Goal: Communication & Community: Answer question/provide support

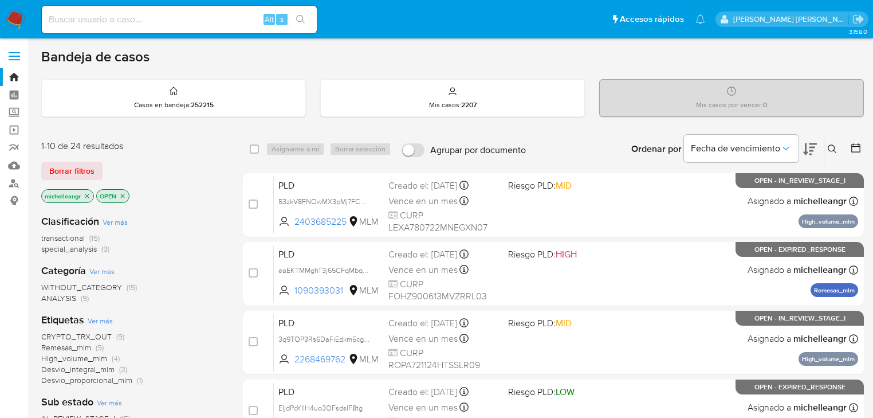
click at [186, 21] on input at bounding box center [179, 19] width 275 height 15
paste input "439618303"
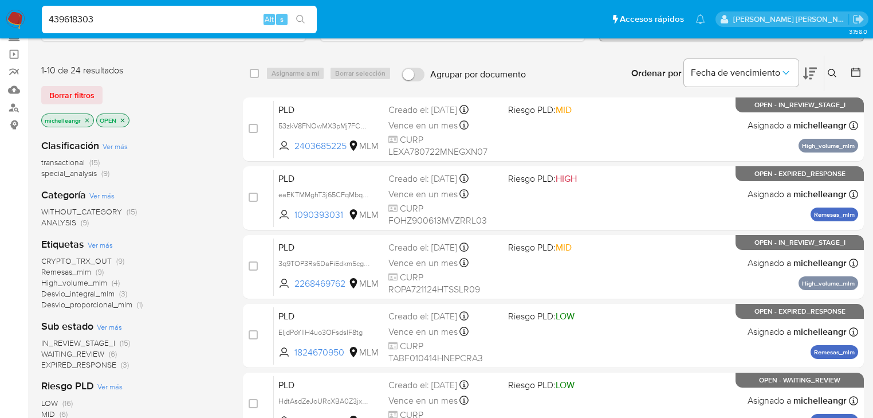
scroll to position [92, 0]
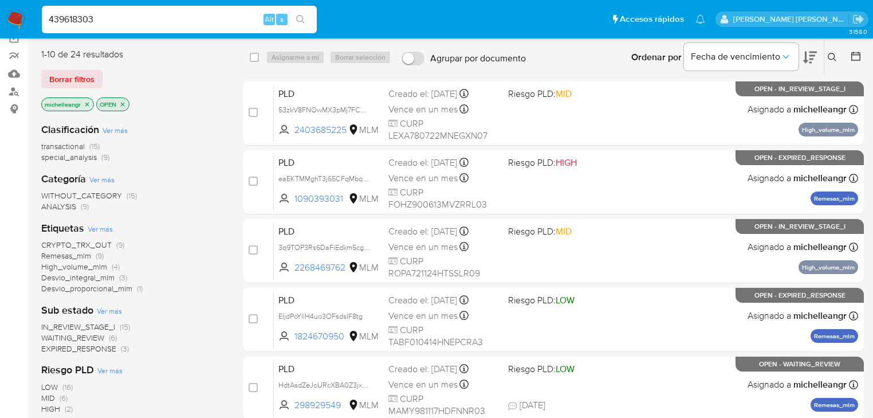
type input "439618303"
click at [88, 98] on p "michelleangr" at bounding box center [68, 104] width 52 height 13
click at [88, 101] on icon "close-filter" at bounding box center [87, 104] width 7 height 7
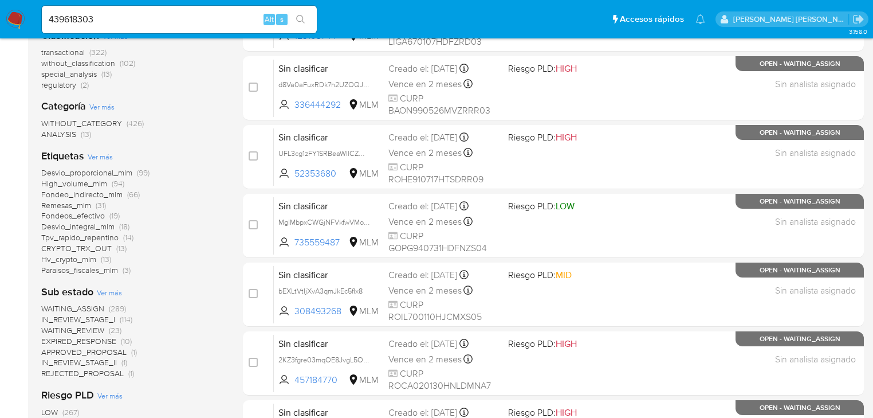
scroll to position [229, 0]
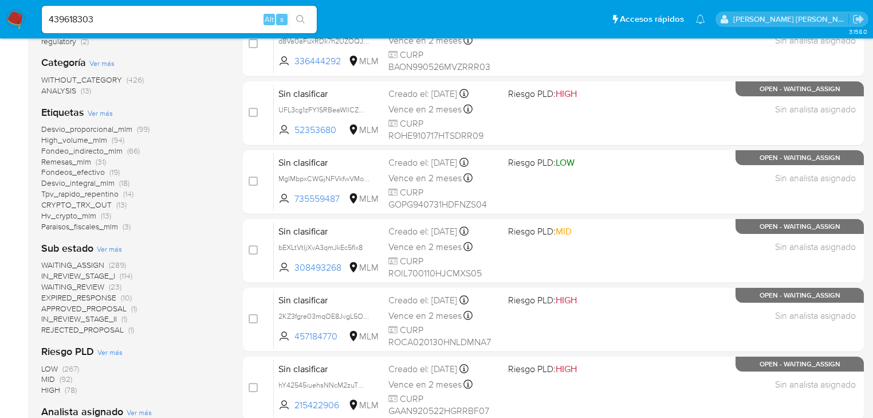
click at [103, 297] on span "EXPIRED_RESPONSE" at bounding box center [78, 297] width 75 height 11
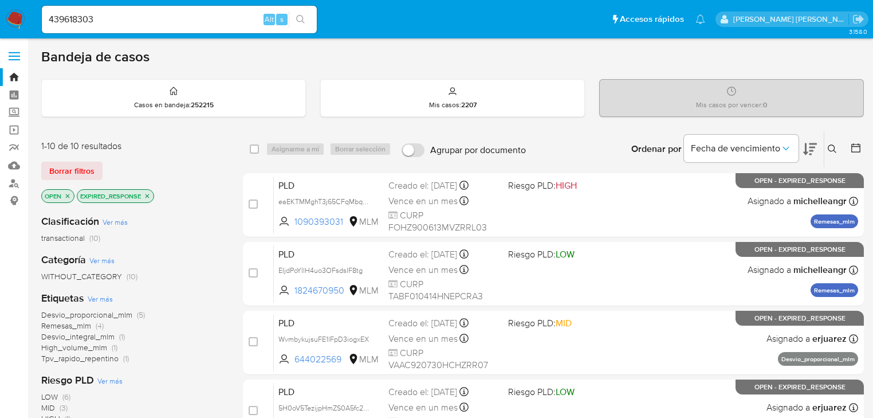
click at [147, 197] on icon "close-filter" at bounding box center [147, 195] width 7 height 7
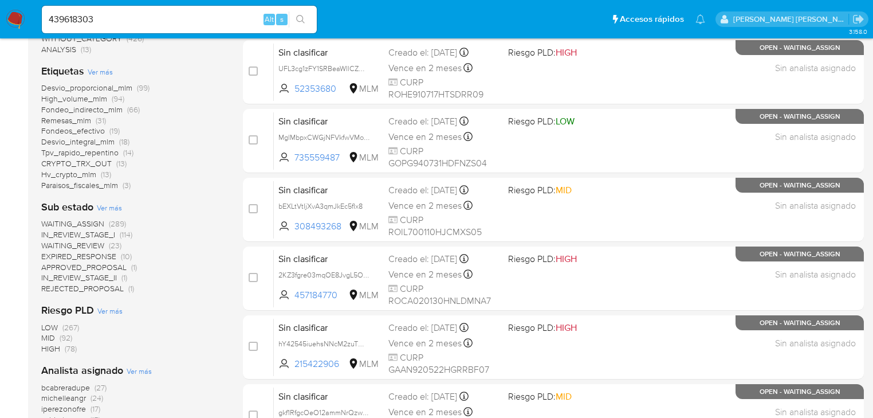
scroll to position [275, 0]
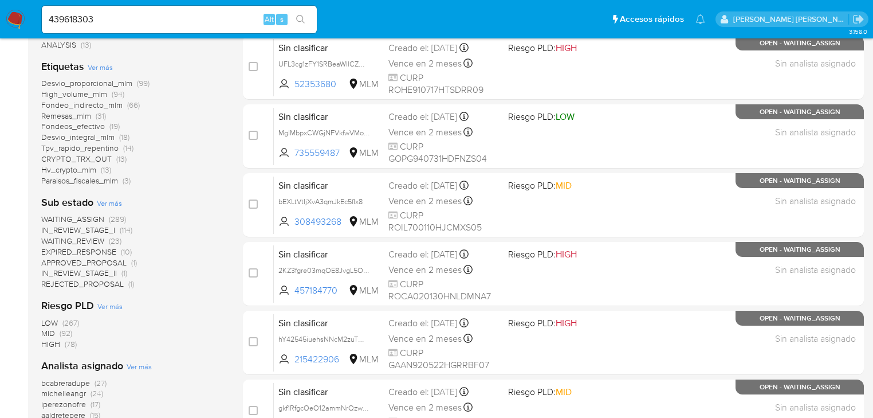
click at [89, 238] on span "WAITING_REVIEW" at bounding box center [72, 240] width 63 height 11
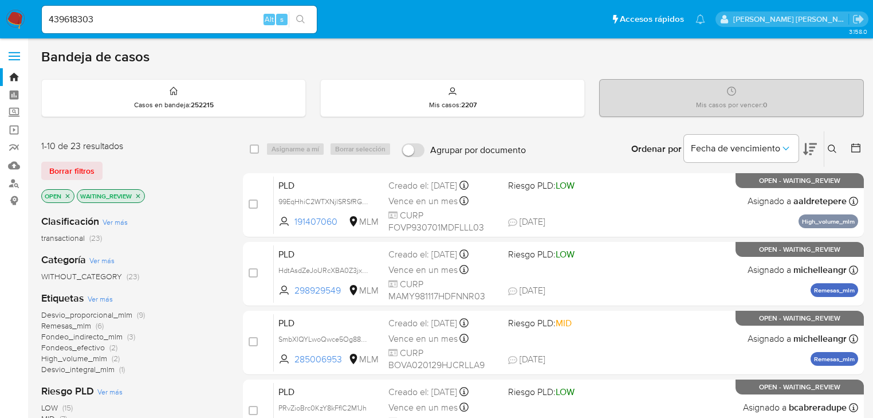
click at [137, 195] on icon "close-filter" at bounding box center [138, 195] width 7 height 7
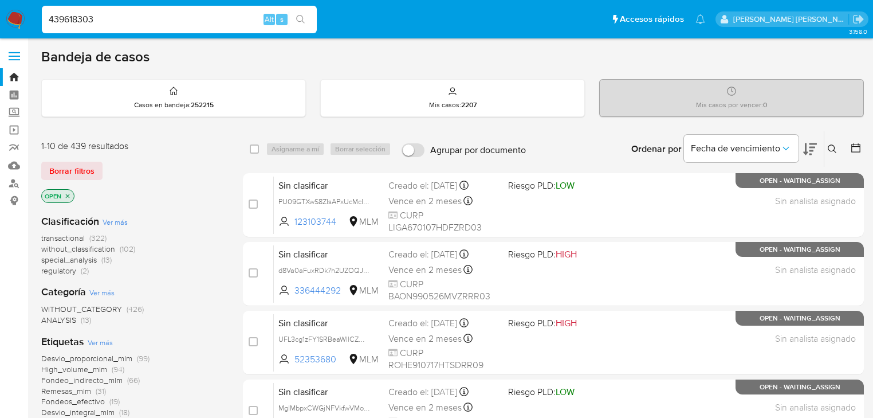
drag, startPoint x: 123, startPoint y: 22, endPoint x: 0, endPoint y: -11, distance: 127.0
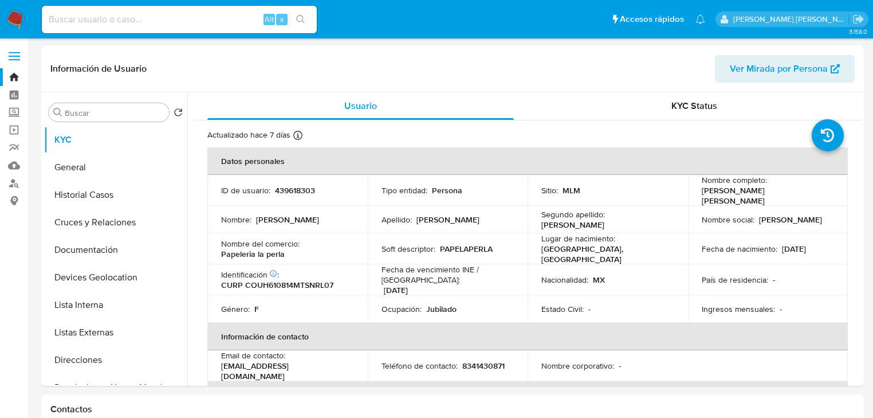
select select "10"
click at [296, 135] on icon at bounding box center [297, 135] width 9 height 9
click at [373, 194] on td "Tipo entidad : Persona" at bounding box center [448, 190] width 160 height 31
click at [95, 194] on button "Historial Casos" at bounding box center [111, 194] width 134 height 27
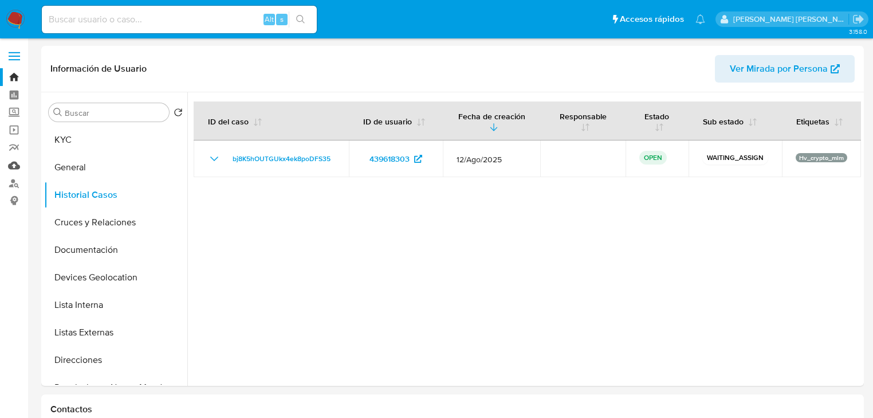
click at [16, 163] on link "Mulan" at bounding box center [68, 165] width 136 height 18
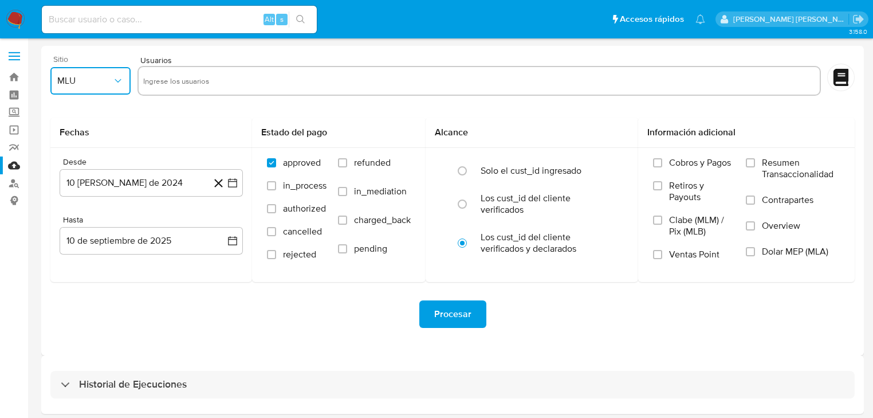
click at [94, 87] on button "MLU" at bounding box center [90, 80] width 80 height 27
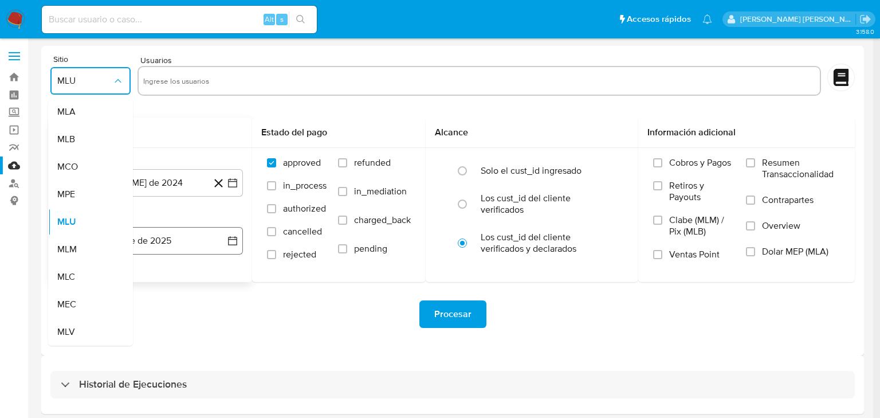
click at [88, 245] on div "MLM" at bounding box center [87, 248] width 60 height 27
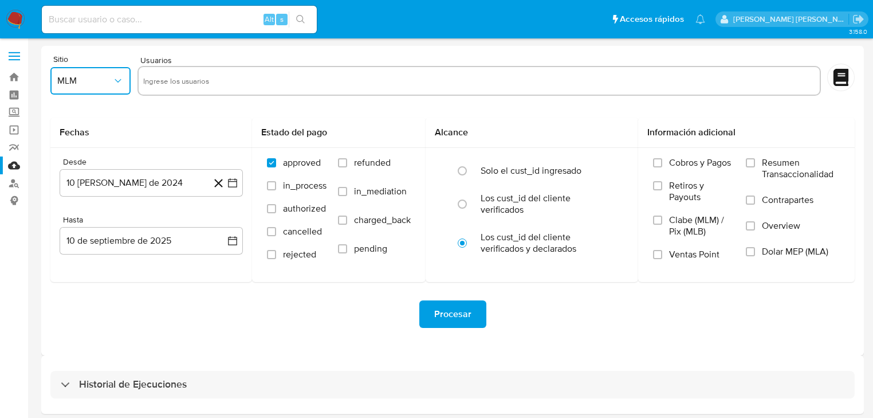
click at [170, 82] on input "text" at bounding box center [479, 81] width 672 height 18
type input "439618303"
paste input "720616956"
type input "720616956"
paste input "380047334"
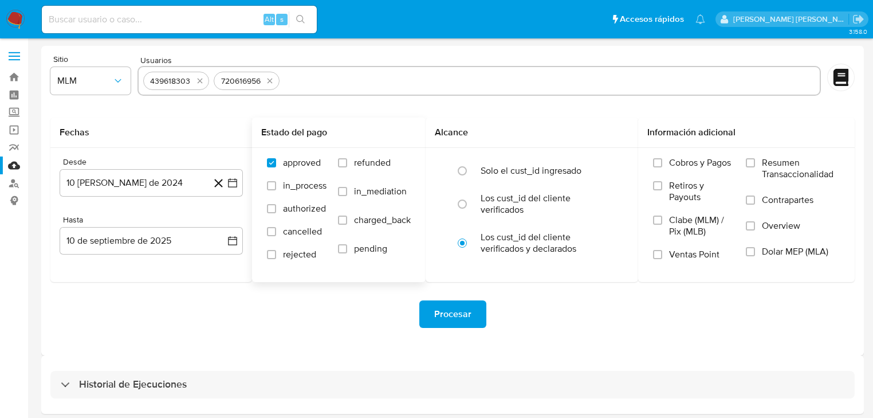
type input "380047334"
paste input "189979345"
type input "189979345"
paste input "1155160083"
type input "1155160083"
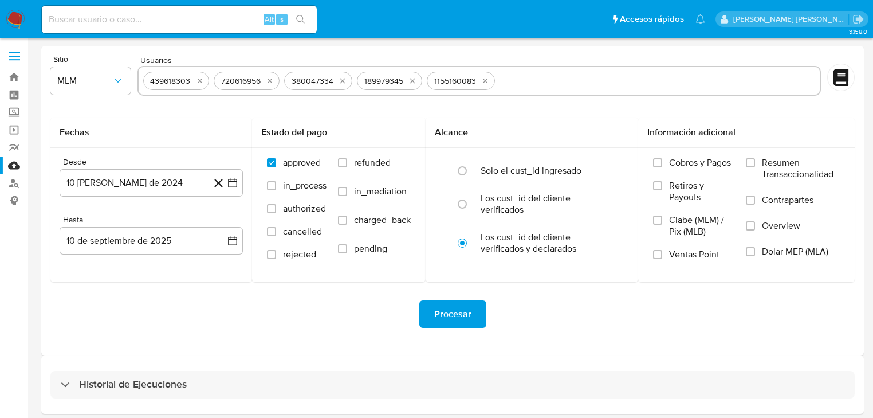
paste input "163405740"
type input "163405740"
click at [126, 179] on button "10 de agosto de 2024" at bounding box center [151, 182] width 183 height 27
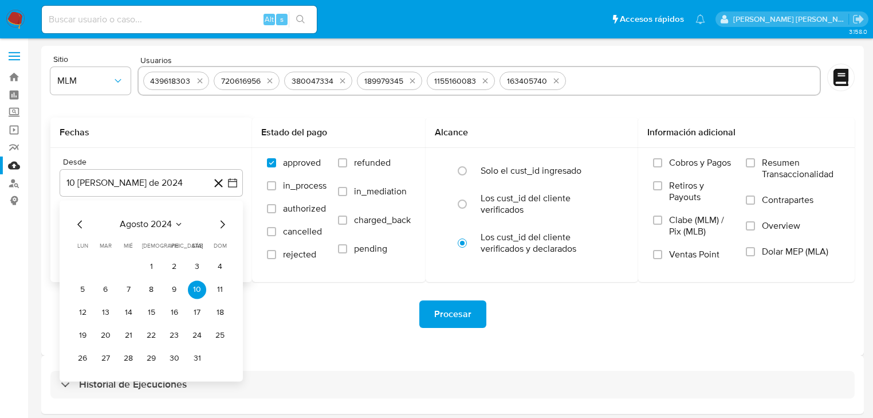
click at [156, 226] on span "agosto 2024" at bounding box center [146, 223] width 52 height 11
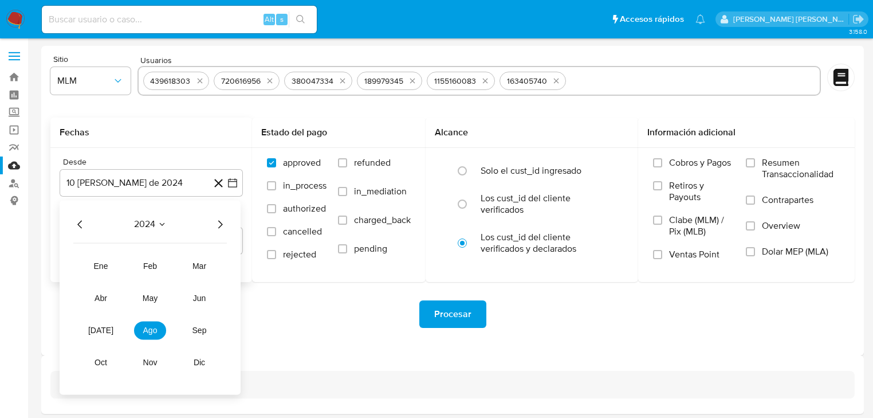
drag, startPoint x: 156, startPoint y: 233, endPoint x: 167, endPoint y: 227, distance: 12.6
click at [158, 229] on div "2024 2024 ene feb mar abr may jun jul ago sep oct nov dic" at bounding box center [150, 297] width 181 height 194
click at [165, 223] on icon "Seleccionar mes y año" at bounding box center [161, 223] width 9 height 9
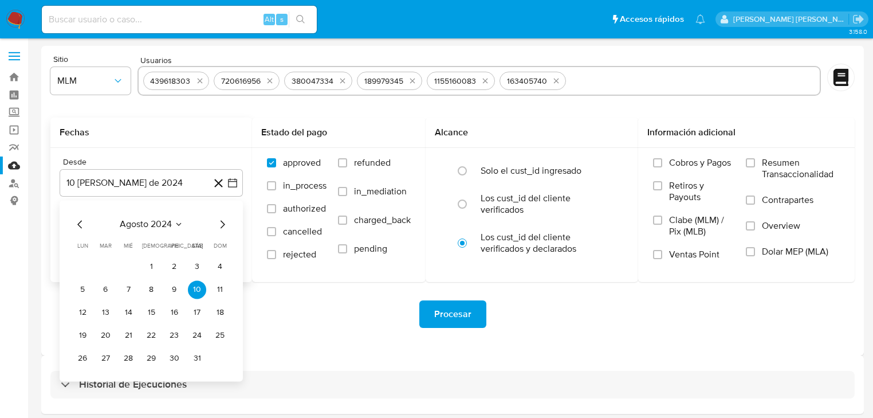
click at [219, 227] on icon "Mes siguiente" at bounding box center [222, 224] width 14 height 14
click at [175, 222] on span "septiembre 2024" at bounding box center [146, 223] width 70 height 11
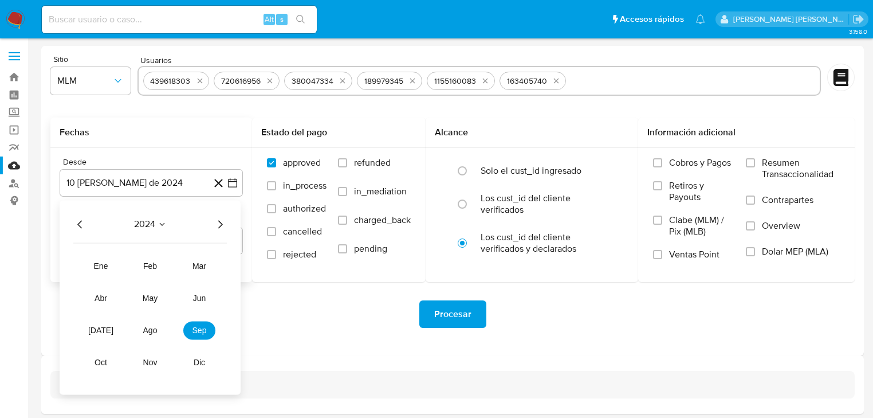
click at [222, 227] on icon "Año siguiente" at bounding box center [220, 224] width 14 height 14
click at [107, 297] on span "abr" at bounding box center [100, 297] width 13 height 9
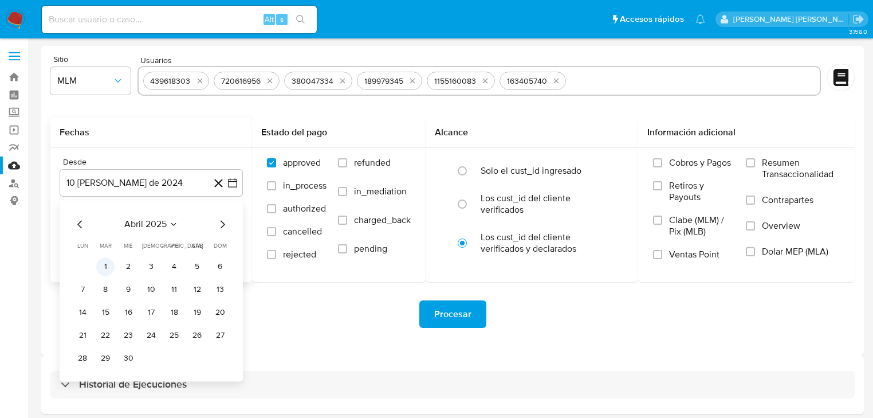
click at [104, 266] on button "1" at bounding box center [105, 266] width 18 height 18
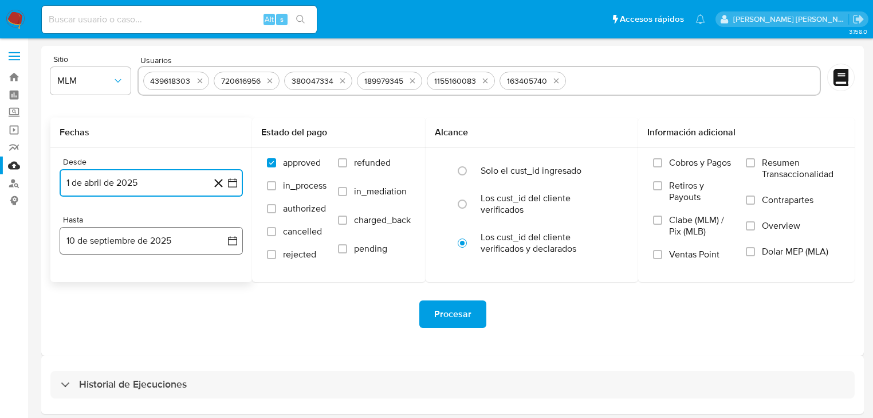
click at [142, 246] on button "10 de septiembre de 2025" at bounding box center [151, 240] width 183 height 27
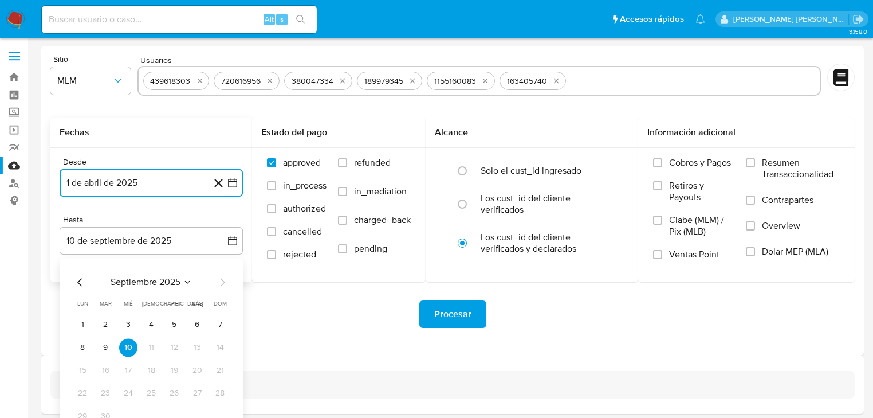
click at [77, 281] on icon "Mes anterior" at bounding box center [80, 282] width 14 height 14
click at [77, 278] on icon "Mes anterior" at bounding box center [80, 282] width 14 height 14
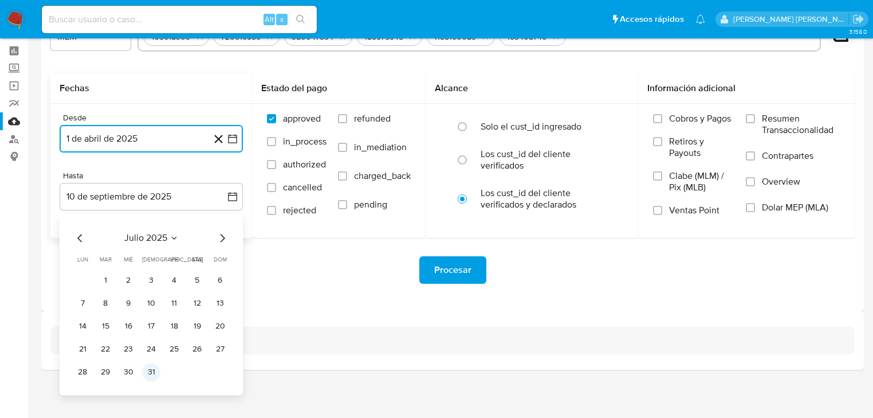
click at [155, 378] on button "31" at bounding box center [151, 372] width 18 height 18
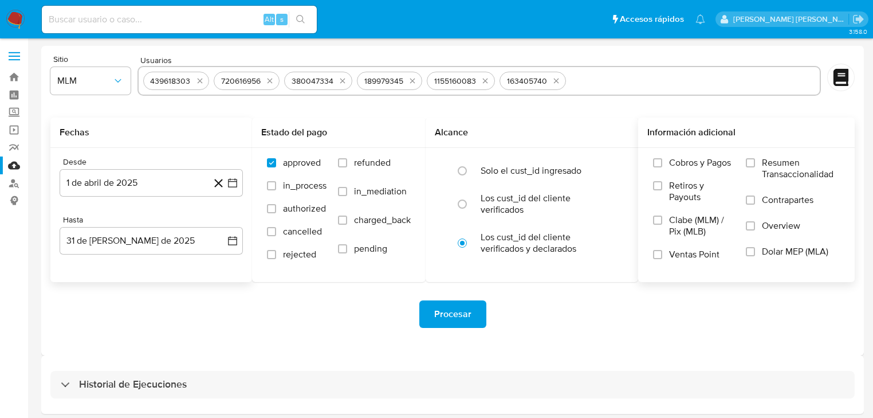
click at [769, 221] on span "Overview" at bounding box center [781, 225] width 38 height 11
click at [755, 221] on input "Overview" at bounding box center [750, 225] width 9 height 9
click at [443, 309] on span "Procesar" at bounding box center [452, 313] width 37 height 25
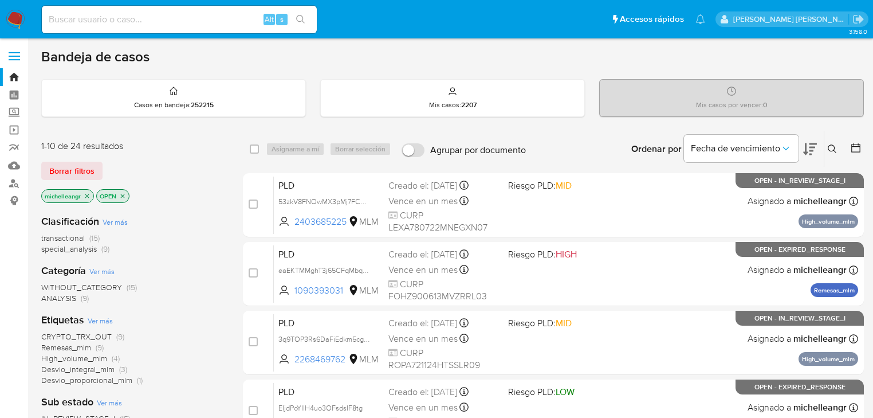
click at [153, 26] on input at bounding box center [179, 19] width 275 height 15
paste input "1CDIBve9YbUMYn5Ut9f0NlAF"
type input "1CDIBve9YbUMYn5Ut9f0NlAF"
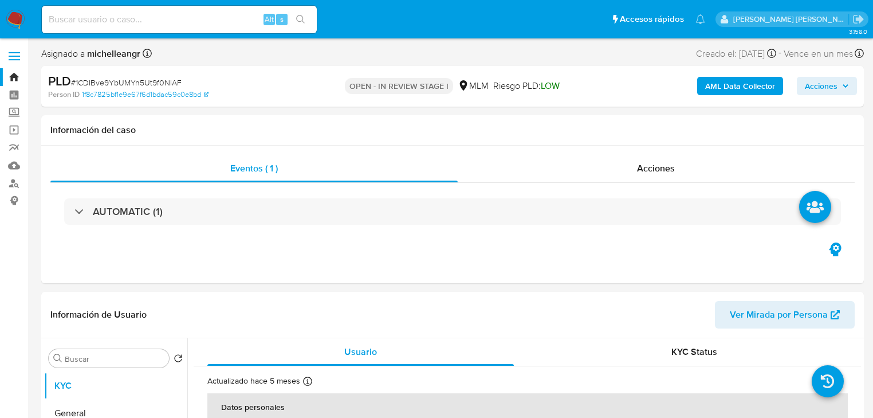
select select "10"
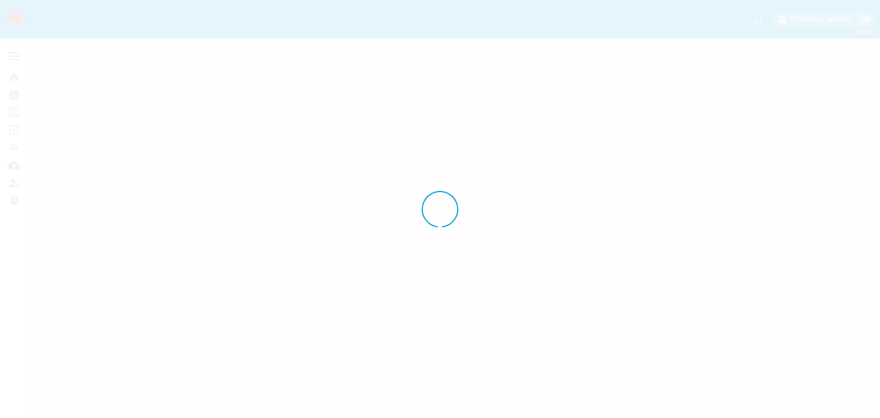
click at [822, 166] on div at bounding box center [440, 209] width 880 height 418
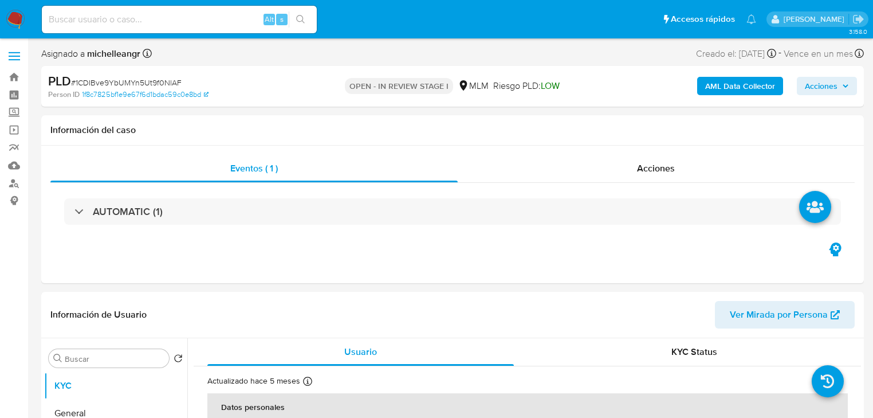
select select "10"
click at [117, 11] on div "Alt s" at bounding box center [179, 19] width 275 height 27
paste input "1CDIBve9YbUMYn5Ut9f0NlAF"
type input "1CDIBve9YbUMYn5Ut9f0NlAF"
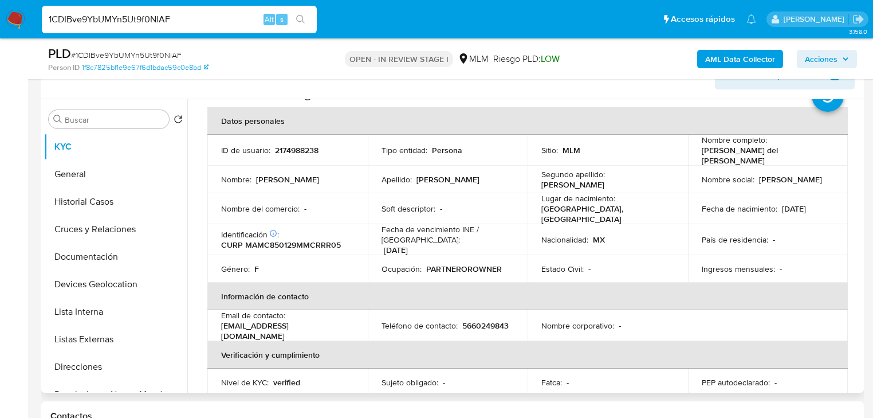
scroll to position [46, 0]
click at [829, 206] on td "Fecha de nacimiento : 29/01/1985" at bounding box center [768, 209] width 160 height 31
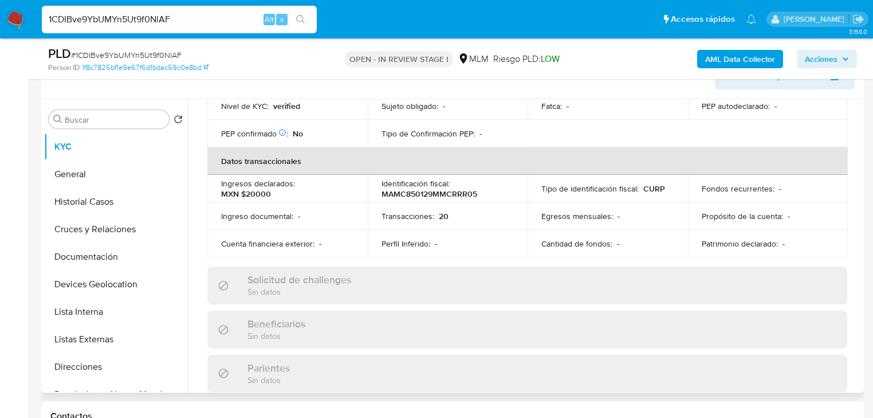
scroll to position [367, 0]
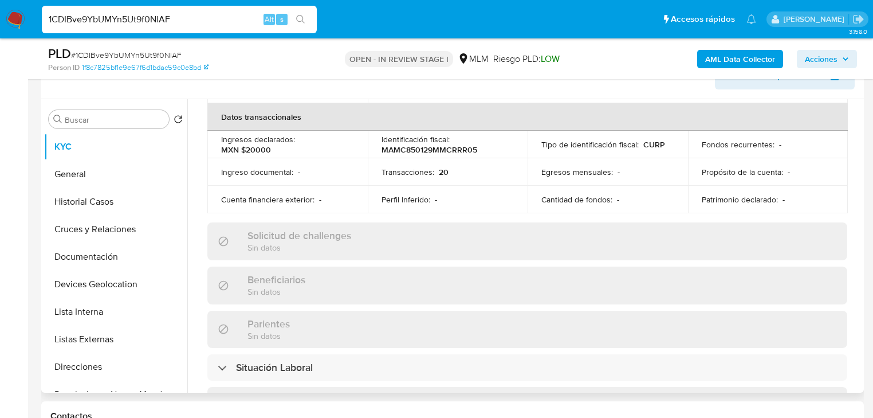
drag, startPoint x: 807, startPoint y: 268, endPoint x: 798, endPoint y: 268, distance: 8.6
click at [807, 268] on div "Beneficiarios Sin datos" at bounding box center [527, 284] width 640 height 37
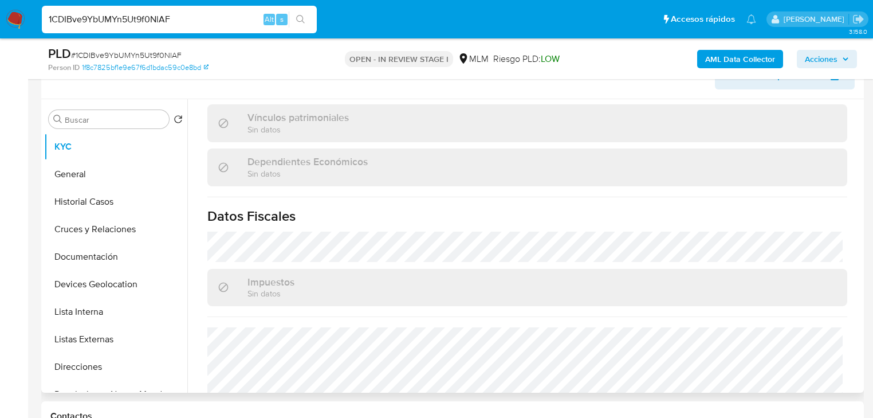
scroll to position [726, 0]
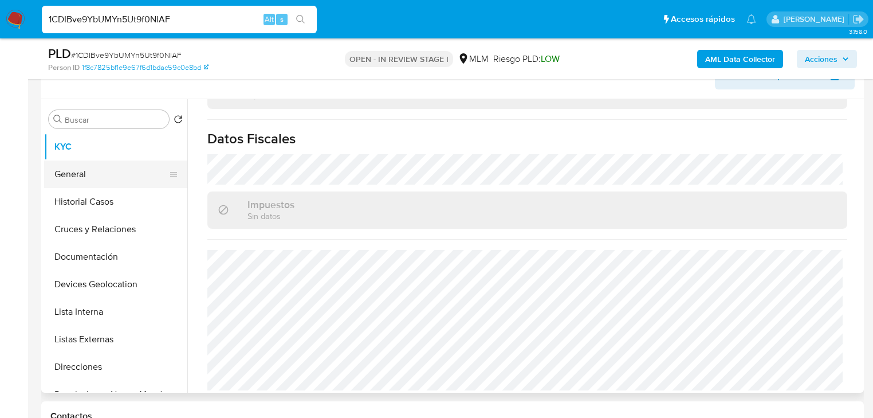
click at [133, 178] on button "General" at bounding box center [111, 173] width 134 height 27
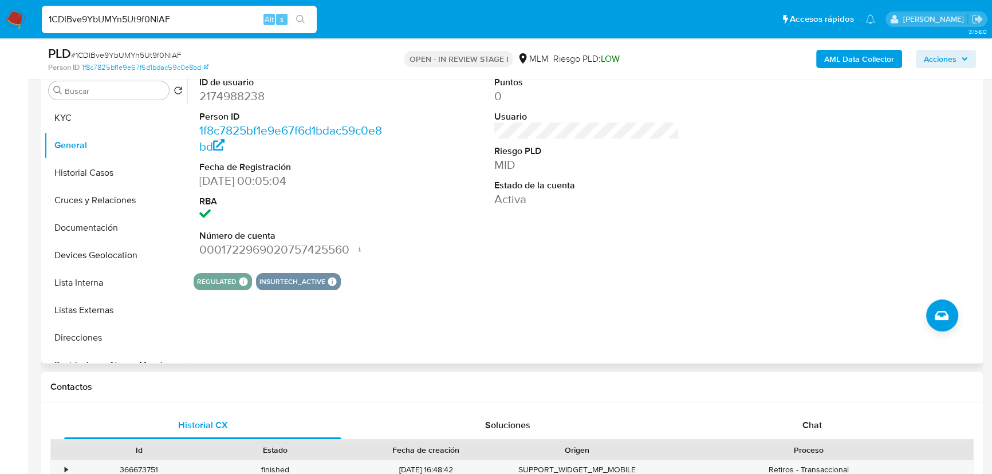
scroll to position [250, 0]
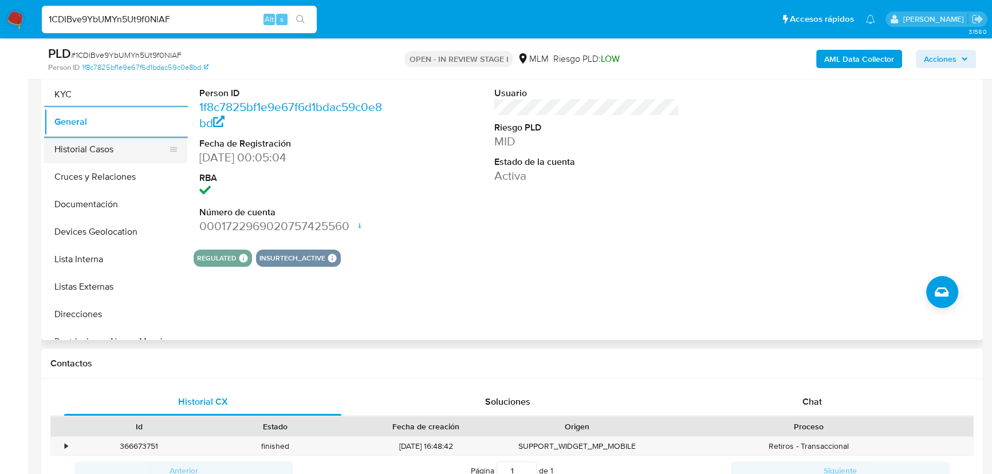
click at [117, 149] on button "Historial Casos" at bounding box center [111, 149] width 134 height 27
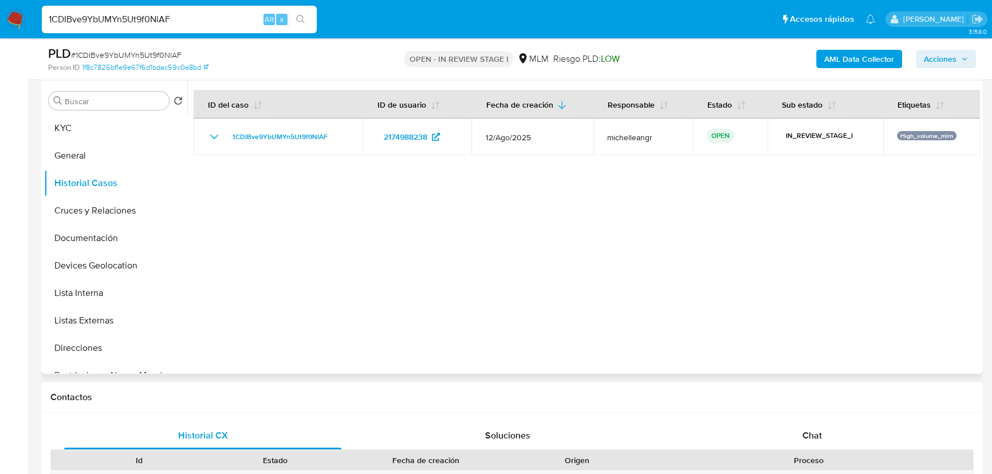
scroll to position [198, 0]
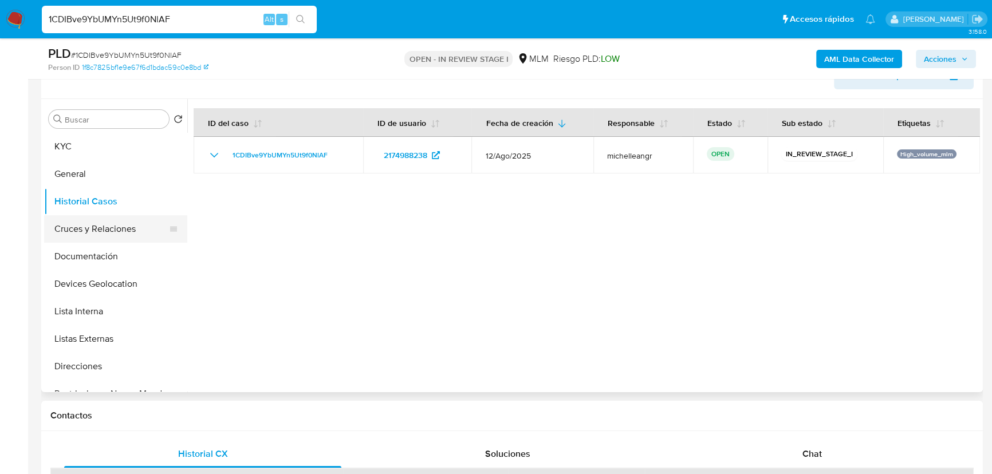
click at [129, 235] on button "Cruces y Relaciones" at bounding box center [111, 228] width 134 height 27
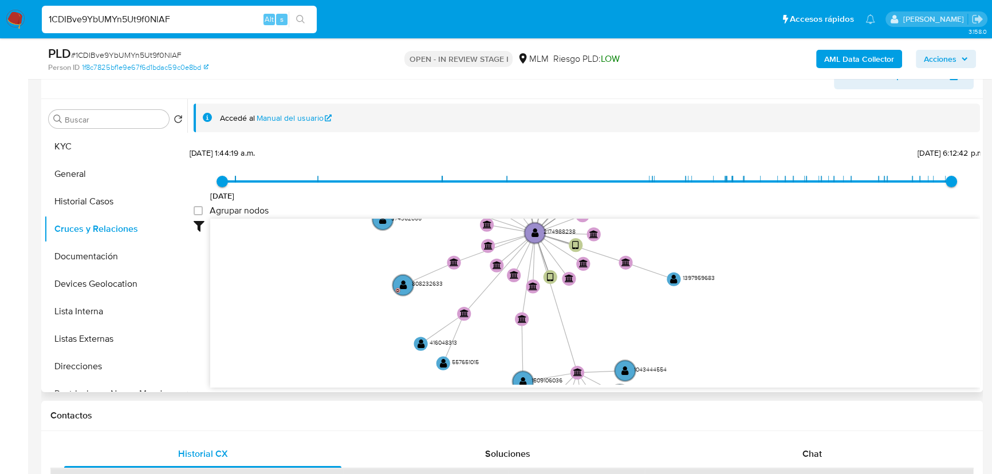
drag, startPoint x: 452, startPoint y: 296, endPoint x: 412, endPoint y: 337, distance: 57.1
click at [403, 365] on icon "device-67678ff03ca5f96868f92430  user-2174988238  2174988238 user-2161504781 …" at bounding box center [595, 302] width 770 height 166
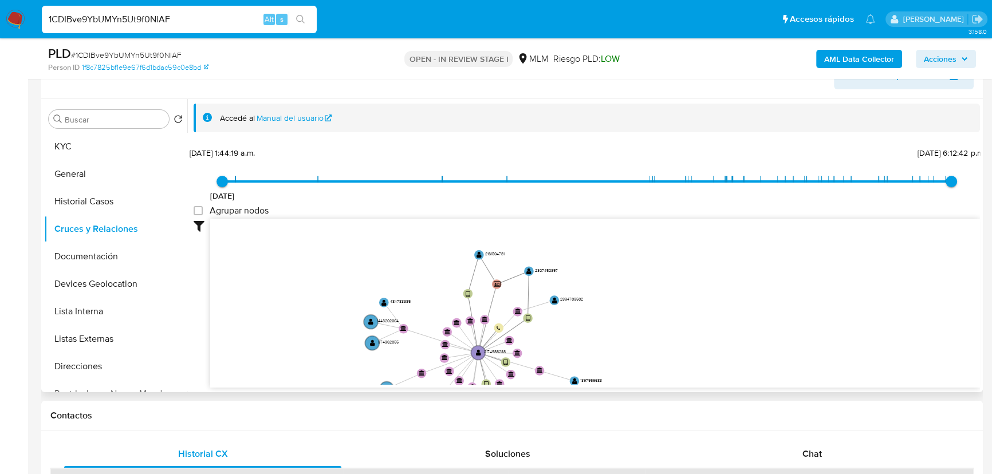
drag, startPoint x: 461, startPoint y: 353, endPoint x: 460, endPoint y: 362, distance: 8.7
click at [460, 362] on icon "device-67678ff03ca5f96868f92430  user-2174988238  2174988238 user-2161504781 …" at bounding box center [595, 302] width 770 height 166
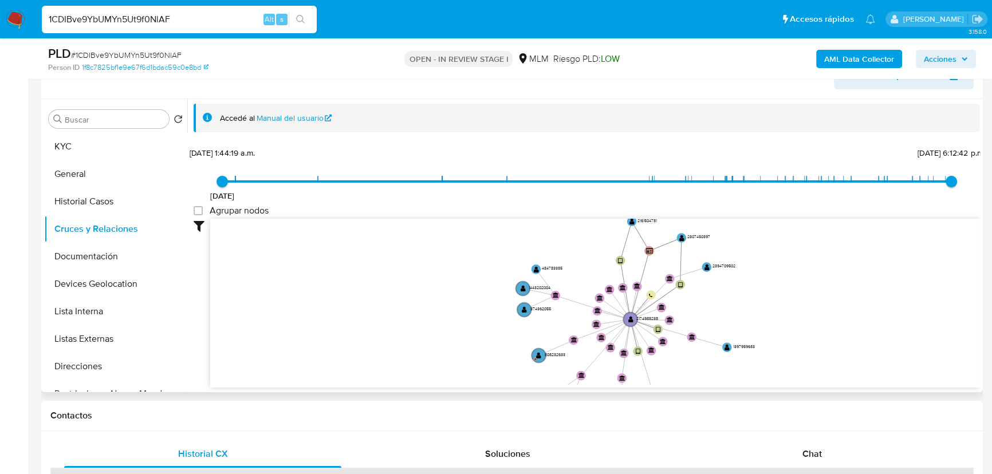
drag, startPoint x: 482, startPoint y: 294, endPoint x: 601, endPoint y: 273, distance: 121.7
click at [630, 234] on icon "device-67678ff03ca5f96868f92430  user-2174988238  2174988238 user-2161504781 …" at bounding box center [595, 302] width 770 height 166
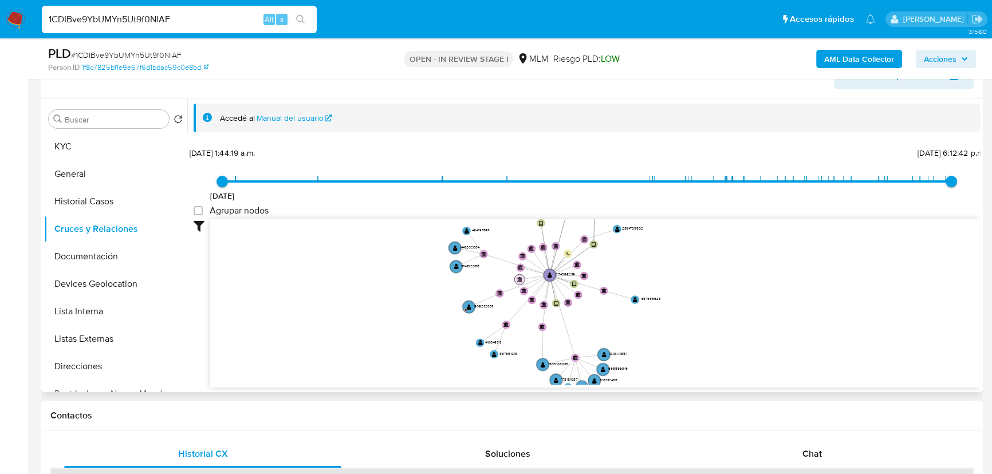
drag, startPoint x: 585, startPoint y: 316, endPoint x: 509, endPoint y: 267, distance: 90.1
click at [512, 269] on icon "device-67678ff03ca5f96868f92430  user-2174988238  2174988238 user-2161504781 …" at bounding box center [595, 302] width 770 height 166
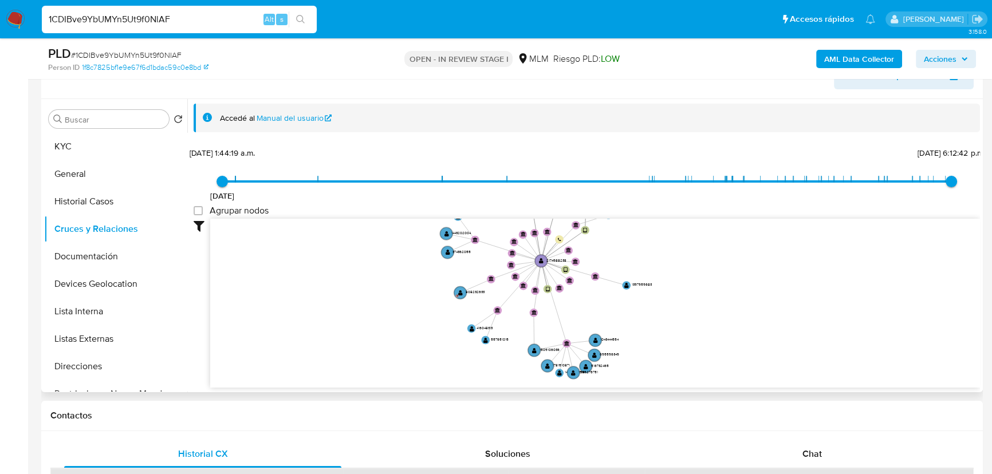
drag, startPoint x: 119, startPoint y: 249, endPoint x: 218, endPoint y: 255, distance: 98.7
click at [119, 248] on button "Documentación" at bounding box center [115, 256] width 143 height 27
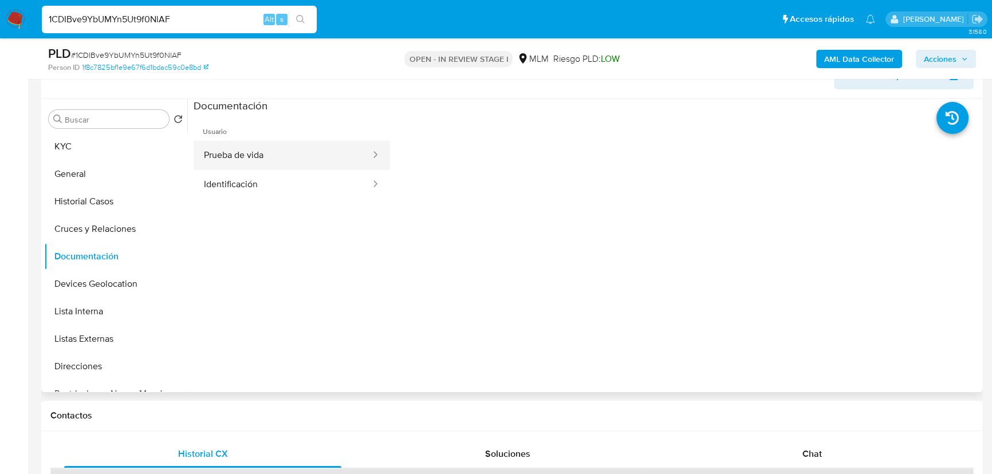
drag, startPoint x: 281, startPoint y: 166, endPoint x: 313, endPoint y: 156, distance: 33.7
click at [313, 156] on button "Prueba de vida" at bounding box center [283, 155] width 178 height 29
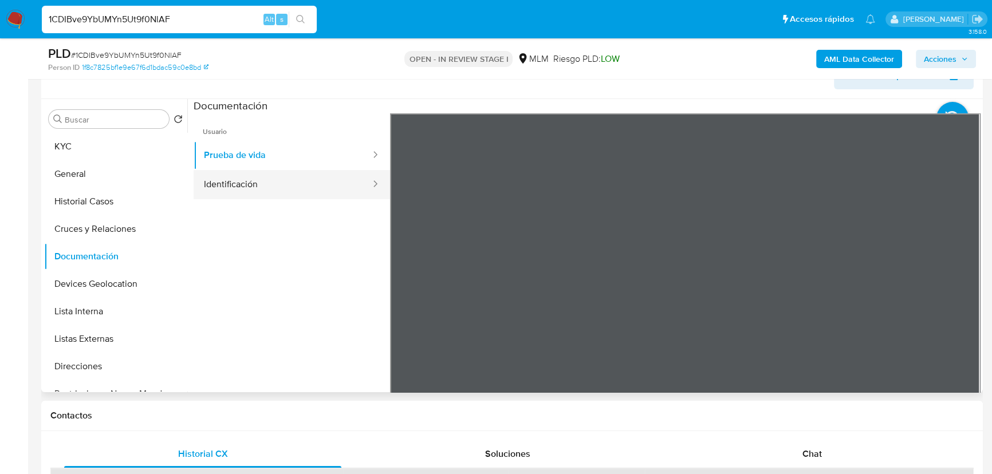
drag, startPoint x: 278, startPoint y: 184, endPoint x: 351, endPoint y: 189, distance: 73.5
click at [281, 184] on button "Identificación" at bounding box center [283, 184] width 178 height 29
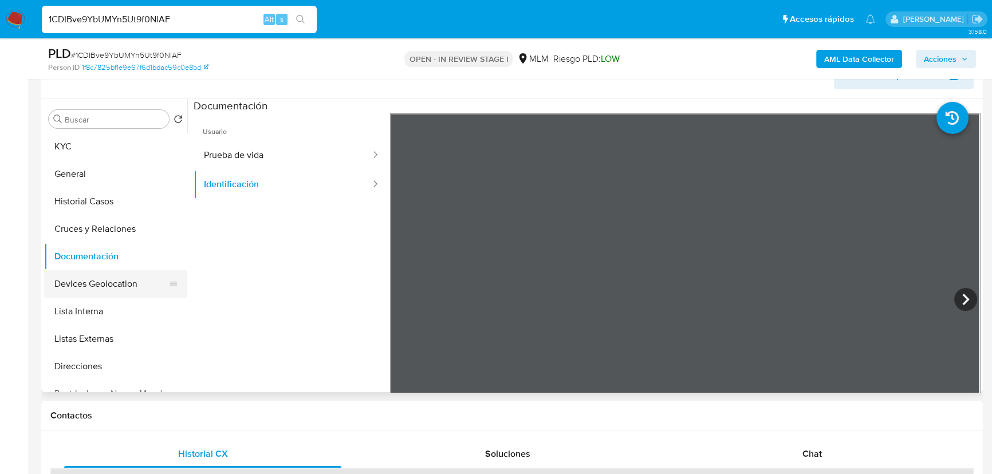
click at [133, 296] on button "Devices Geolocation" at bounding box center [111, 283] width 134 height 27
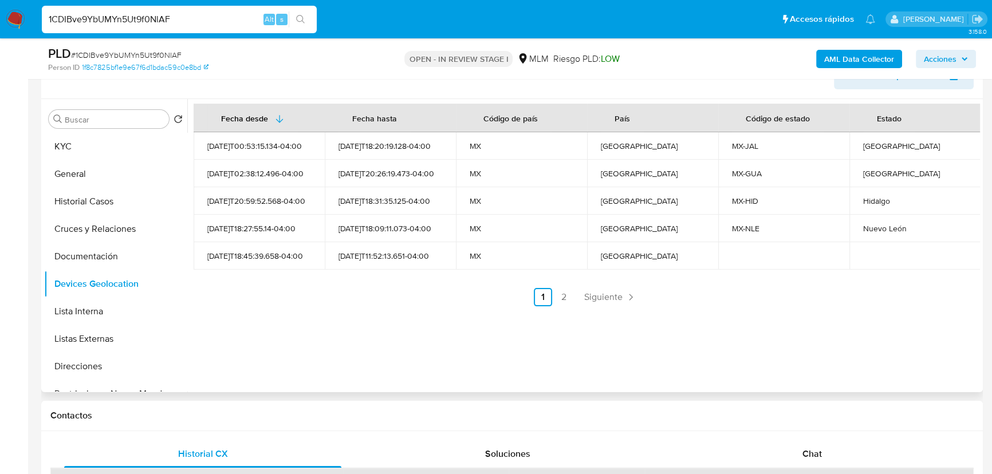
click at [609, 302] on span "Siguiente" at bounding box center [603, 297] width 38 height 9
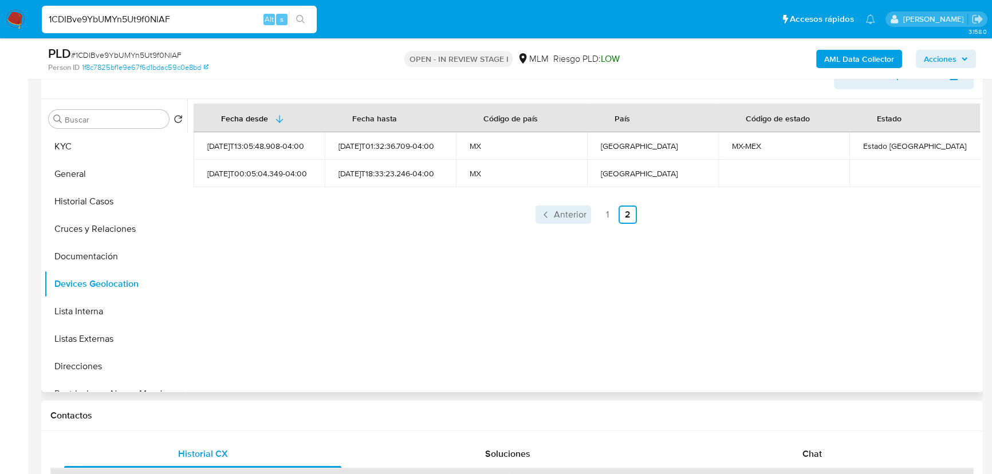
click at [584, 213] on link "Anterior" at bounding box center [563, 215] width 56 height 18
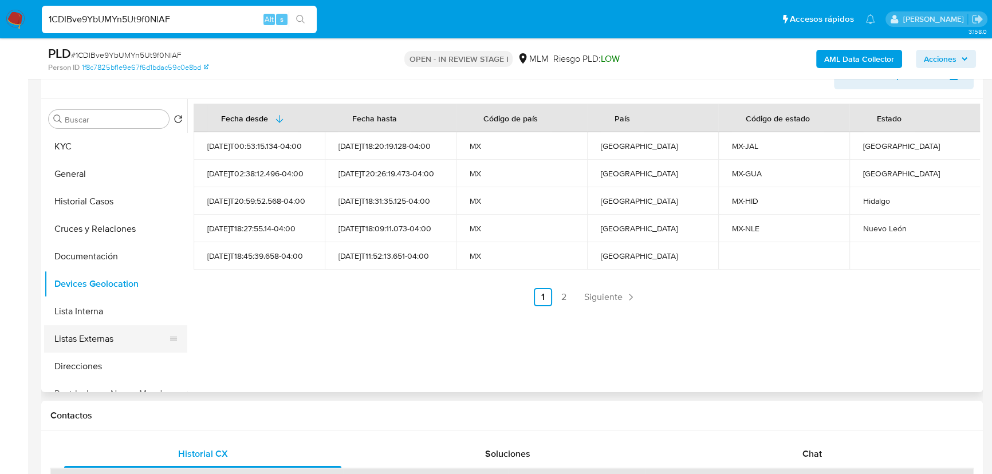
click at [97, 328] on button "Listas Externas" at bounding box center [111, 338] width 134 height 27
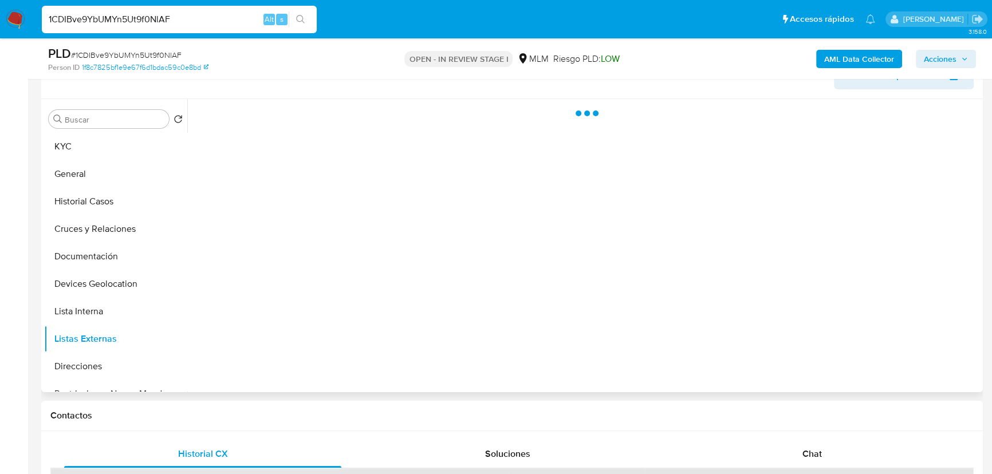
click at [355, 295] on div at bounding box center [583, 245] width 793 height 293
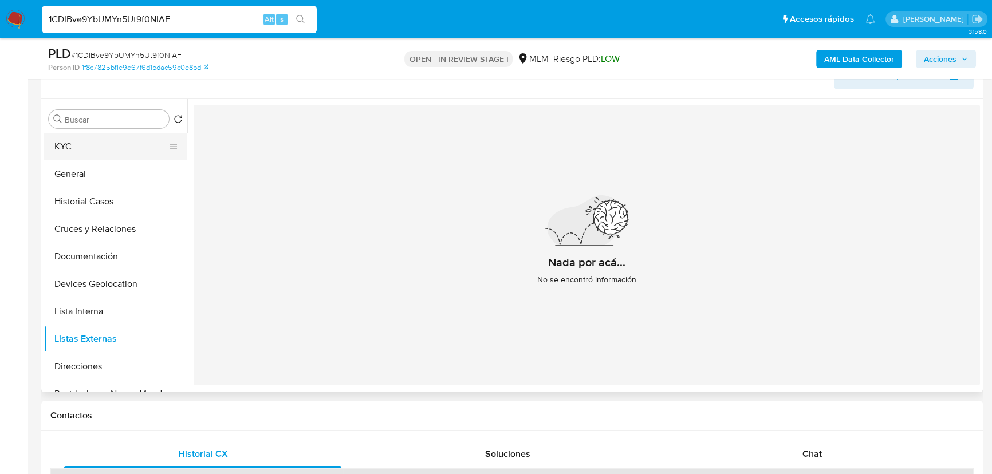
click at [103, 147] on button "KYC" at bounding box center [111, 146] width 134 height 27
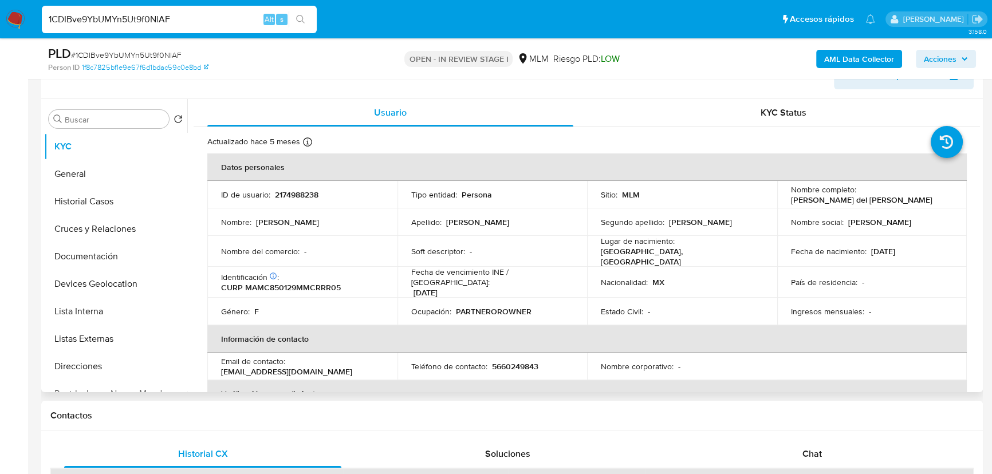
click at [507, 317] on td "Ocupación : PARTNEROROWNER" at bounding box center [492, 311] width 190 height 27
drag, startPoint x: 308, startPoint y: 368, endPoint x: 222, endPoint y: 368, distance: 85.9
click at [222, 368] on div "Email de contacto : marqumari1234@gmail.com" at bounding box center [302, 366] width 163 height 21
copy p "[EMAIL_ADDRESS][DOMAIN_NAME]"
click at [518, 361] on p "5660249843" at bounding box center [515, 366] width 46 height 10
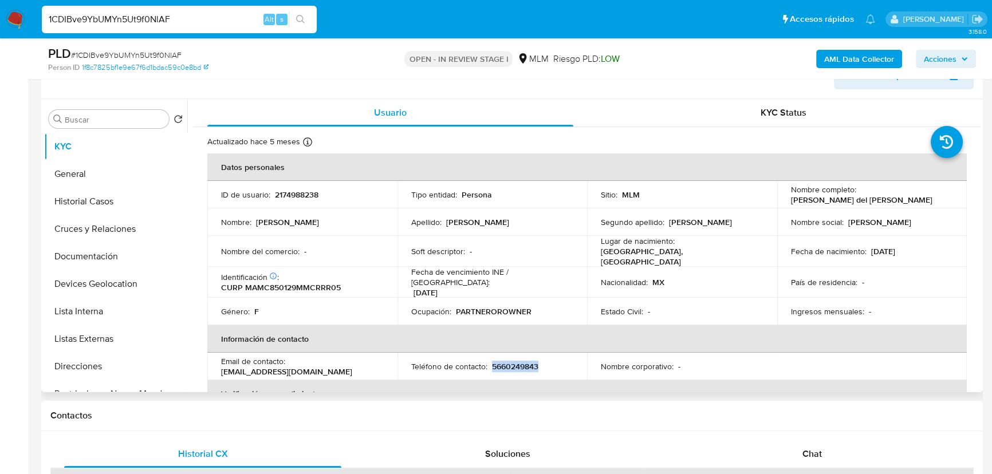
click at [518, 361] on p "5660249843" at bounding box center [515, 366] width 46 height 10
copy p "5660249843"
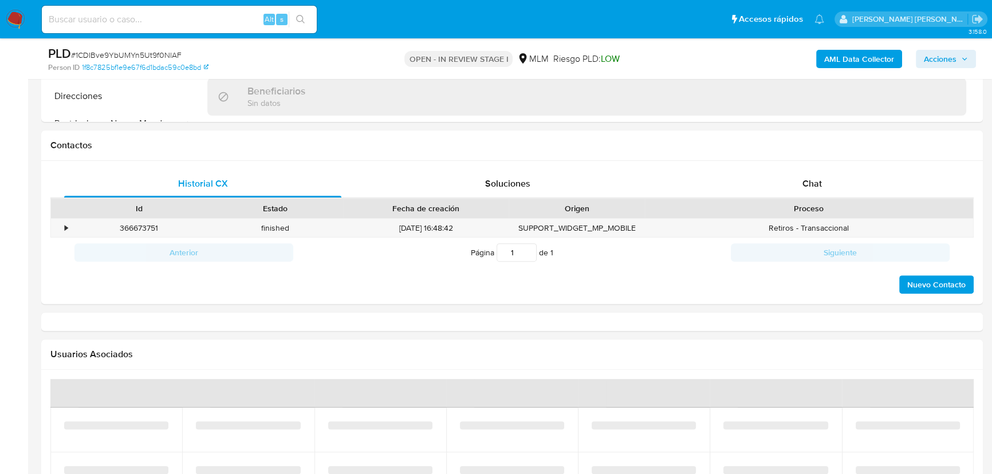
scroll to position [728, 0]
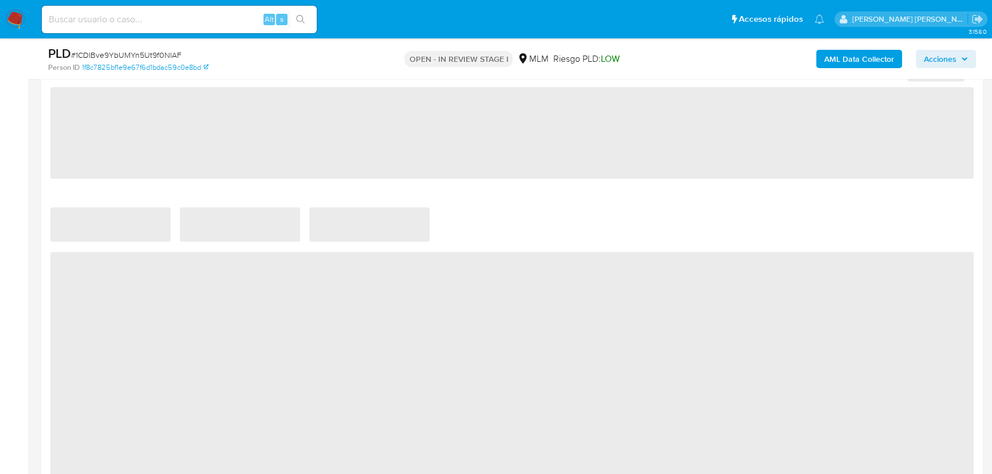
select select "10"
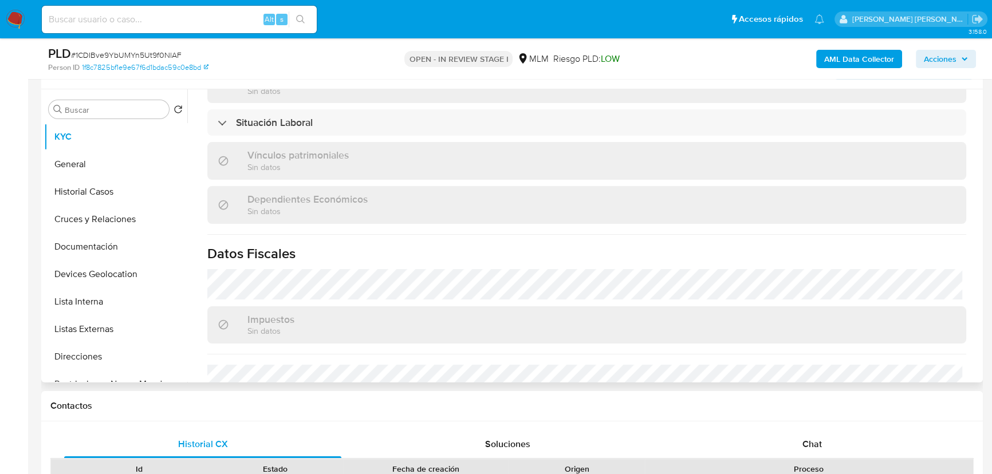
scroll to position [719, 0]
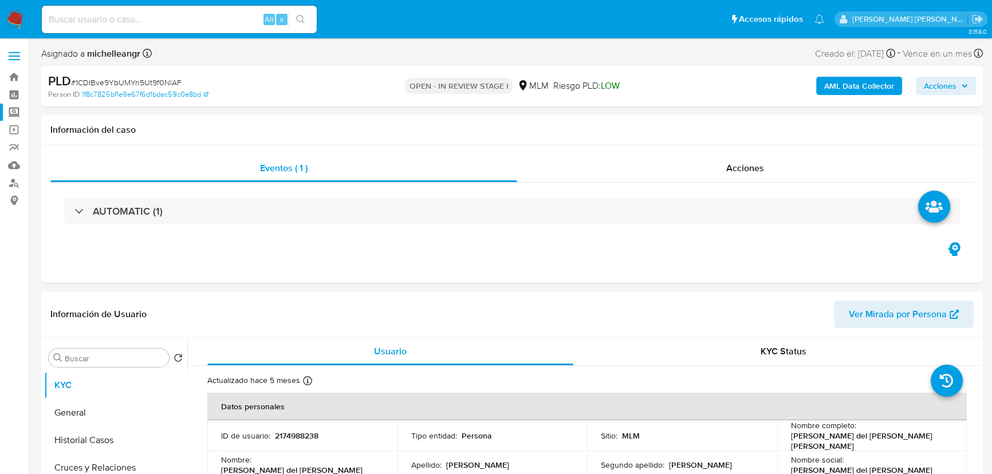
select select "10"
click at [14, 110] on label "Screening" at bounding box center [68, 113] width 136 height 18
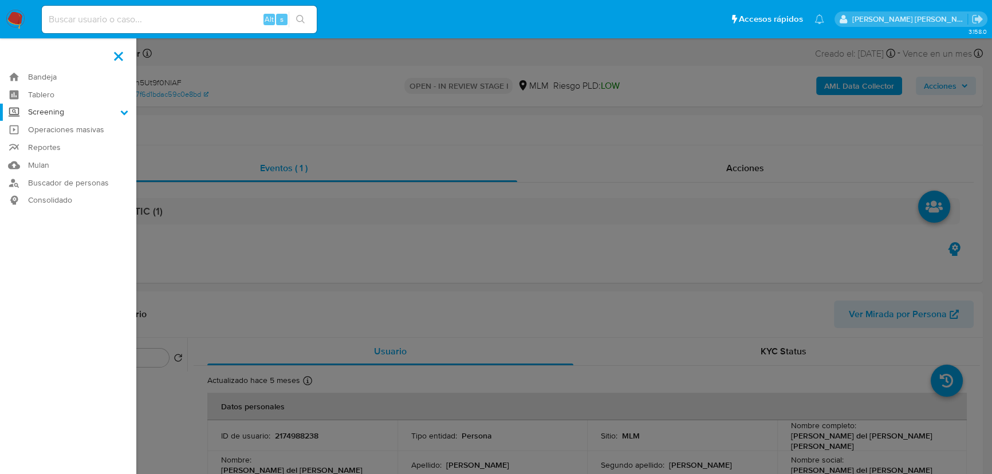
click at [0, 0] on input "Screening" at bounding box center [0, 0] width 0 height 0
click at [52, 159] on link "Herramientas" at bounding box center [68, 157] width 136 height 14
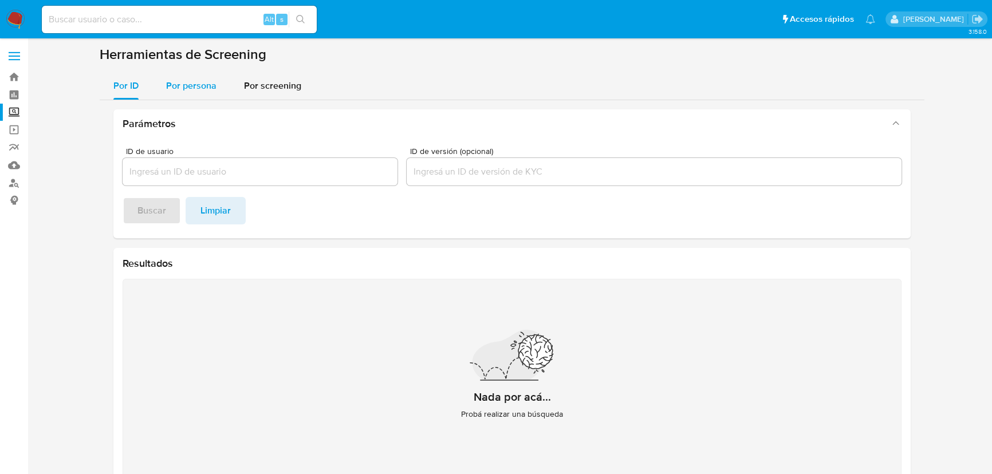
click at [181, 85] on span "Por persona" at bounding box center [191, 85] width 50 height 13
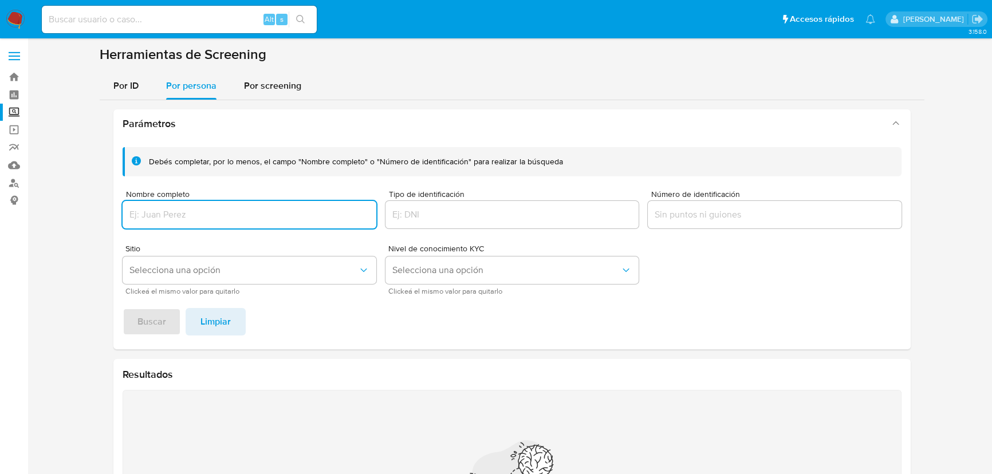
drag, startPoint x: 175, startPoint y: 215, endPoint x: 232, endPoint y: 270, distance: 79.4
click at [175, 212] on input "Nombre completo" at bounding box center [250, 214] width 254 height 15
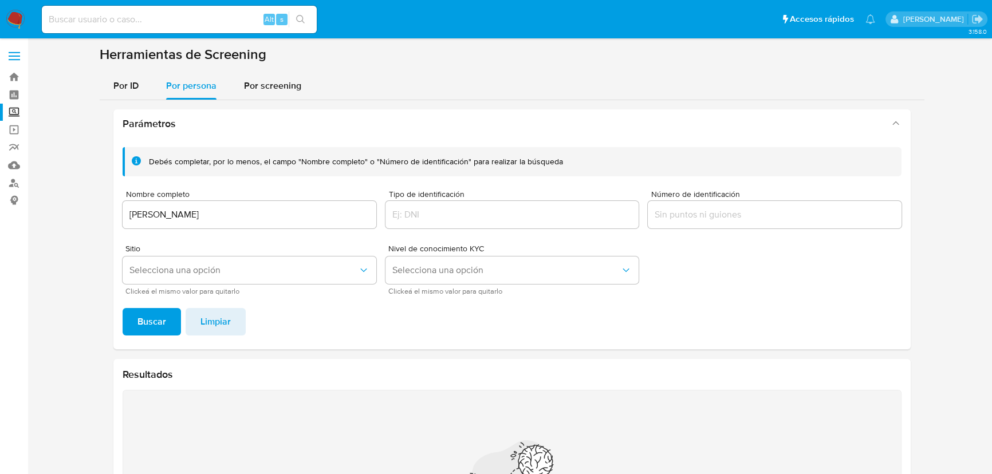
click at [155, 306] on div "Debés completar, por lo menos, el campo "Nombre completo" o "Número de identifi…" at bounding box center [511, 243] width 797 height 211
click at [150, 317] on span "Buscar" at bounding box center [151, 321] width 29 height 25
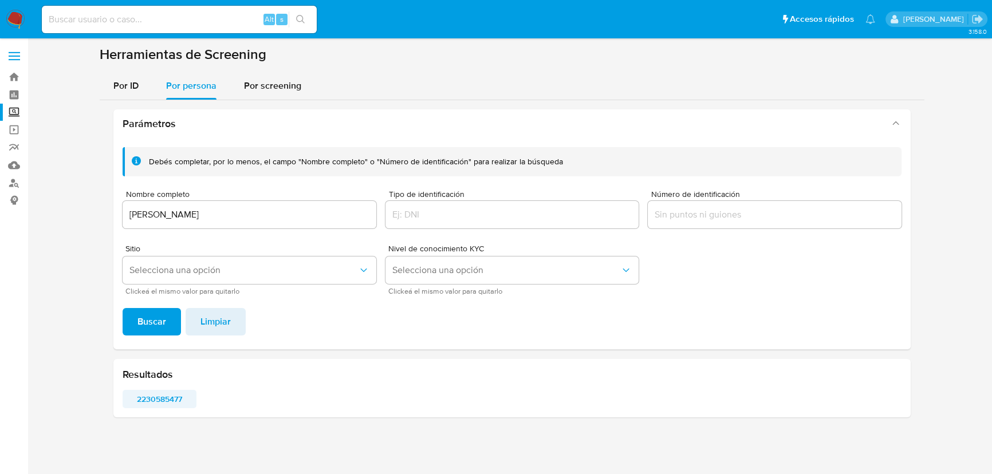
click at [170, 395] on span "2230585477" at bounding box center [160, 399] width 58 height 16
click at [256, 210] on div "MARIO GARCIA MELENDEZ" at bounding box center [250, 214] width 254 height 27
drag, startPoint x: 256, startPoint y: 210, endPoint x: 0, endPoint y: 140, distance: 265.5
click at [0, 148] on section "Bandeja Tablero Screening Búsqueda en Listas Watchlist Herramientas Operaciones…" at bounding box center [496, 237] width 992 height 475
drag, startPoint x: 182, startPoint y: 328, endPoint x: 166, endPoint y: 325, distance: 15.8
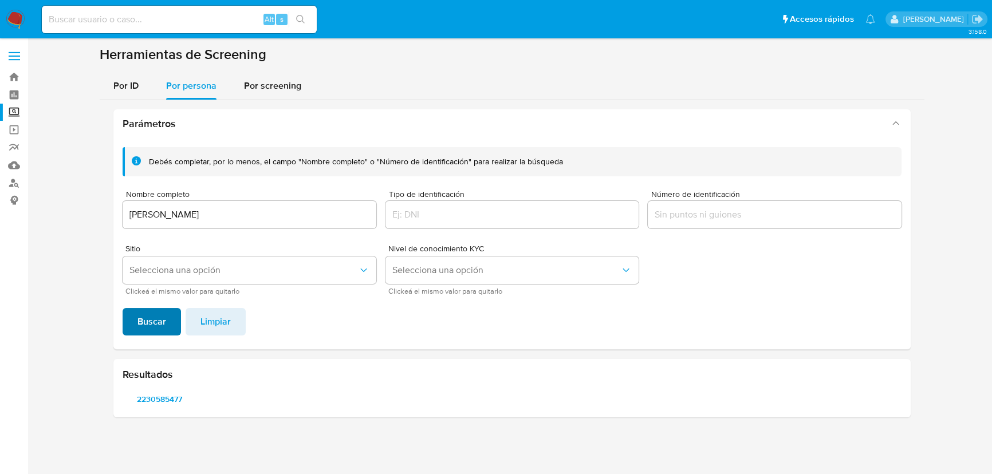
click at [179, 327] on footer "Buscar Limpiar" at bounding box center [512, 321] width 779 height 27
click at [166, 325] on button "Buscar" at bounding box center [152, 321] width 58 height 27
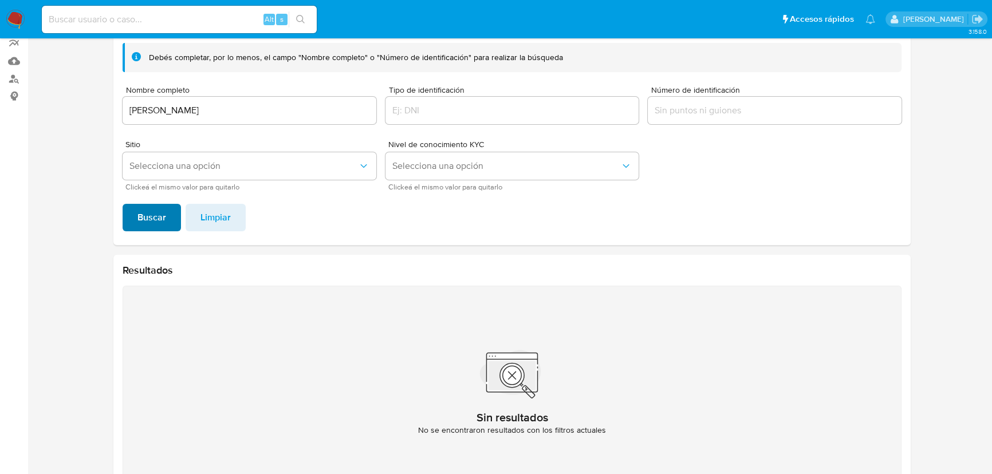
click at [148, 205] on span "Buscar" at bounding box center [151, 217] width 29 height 25
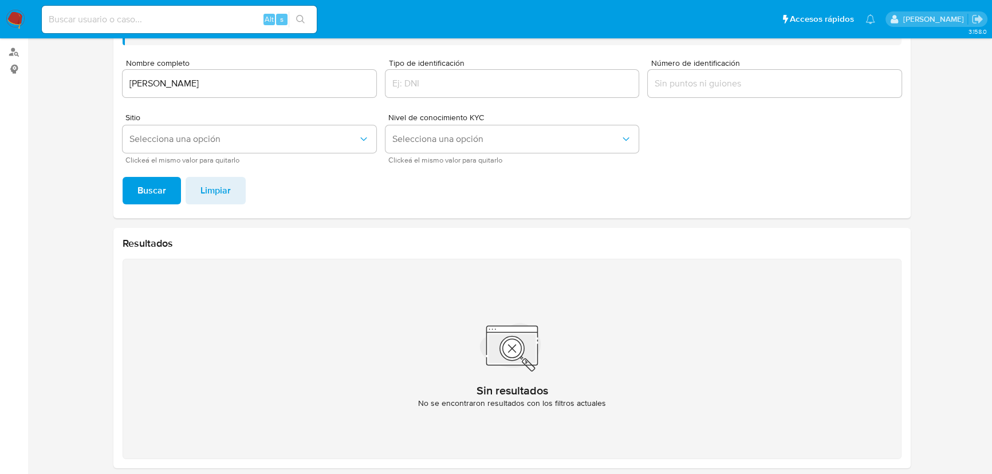
scroll to position [26, 0]
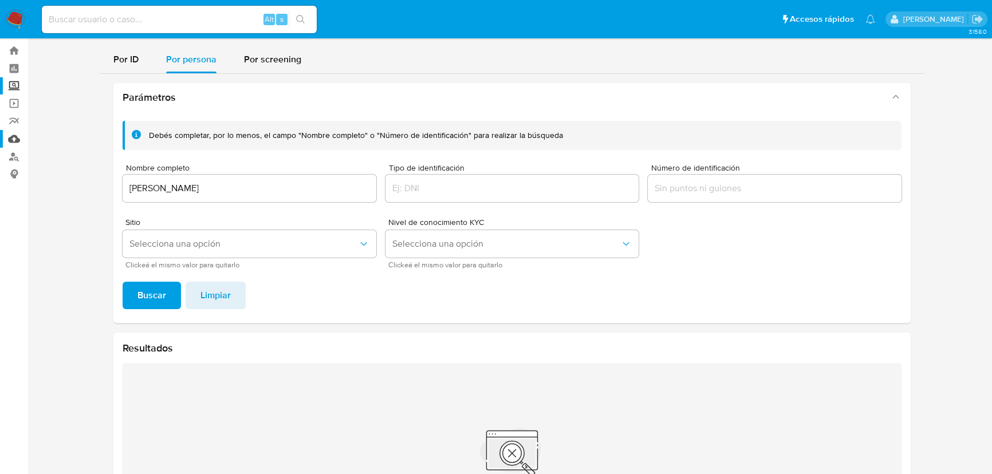
drag, startPoint x: 279, startPoint y: 189, endPoint x: 3, endPoint y: 129, distance: 282.4
click at [12, 133] on section "Bandeja Tablero Screening Búsqueda en Listas Watchlist Herramientas Operaciones…" at bounding box center [496, 302] width 992 height 657
type input "EDDY MARTINEZ MARQUEZ"
click at [144, 289] on span "Buscar" at bounding box center [151, 295] width 29 height 25
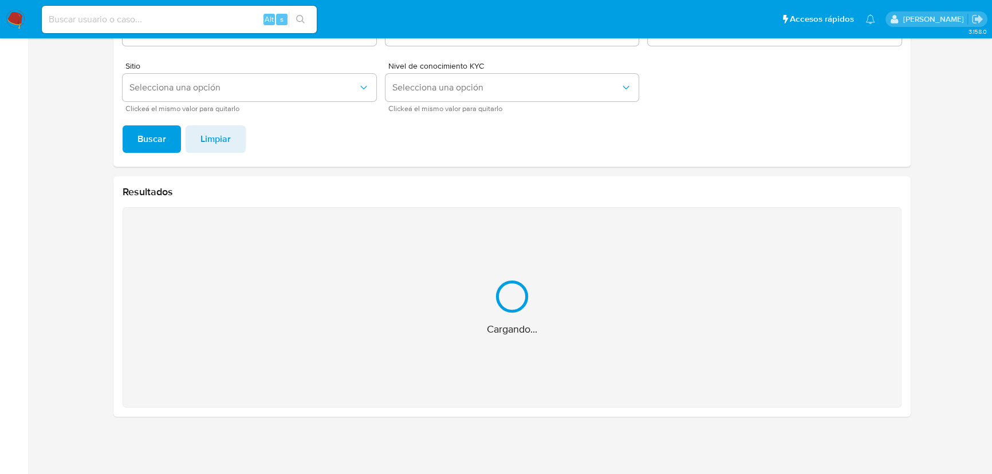
scroll to position [0, 0]
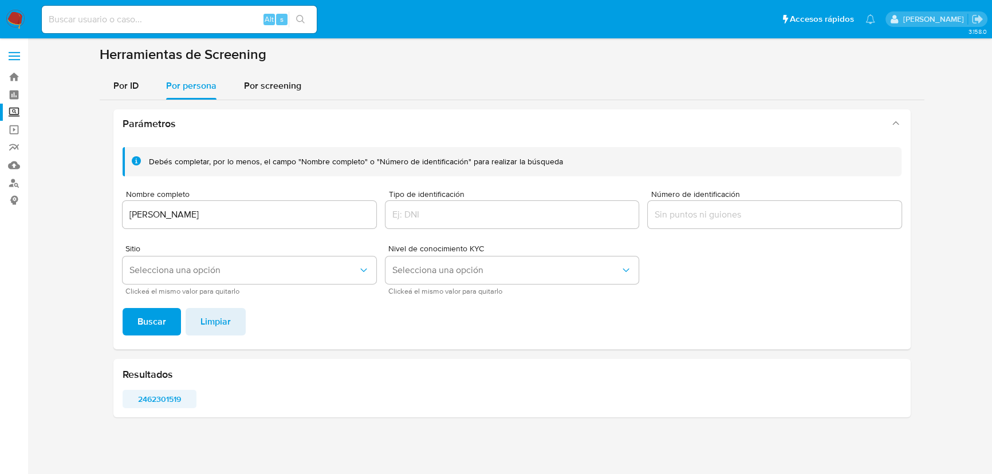
click at [166, 400] on span "2462301519" at bounding box center [160, 399] width 58 height 16
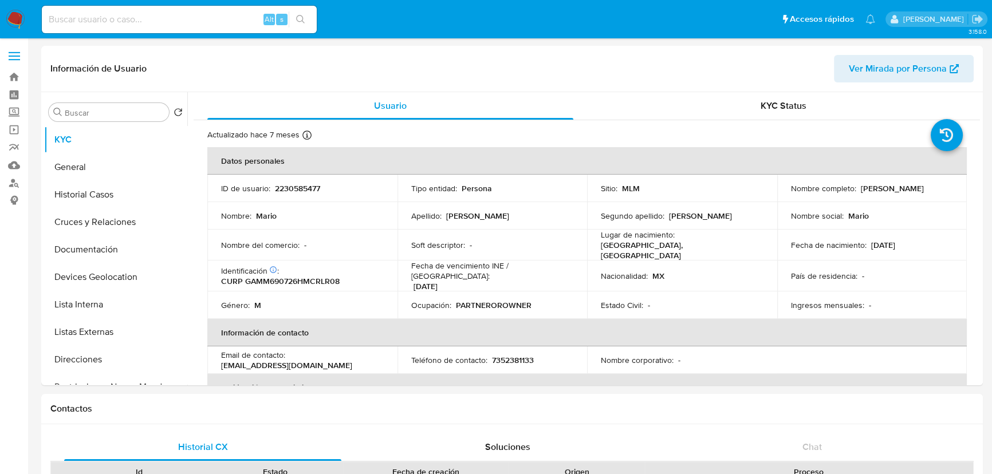
select select "10"
drag, startPoint x: 106, startPoint y: 204, endPoint x: 110, endPoint y: 270, distance: 66.0
click at [107, 204] on button "Historial Casos" at bounding box center [115, 194] width 143 height 27
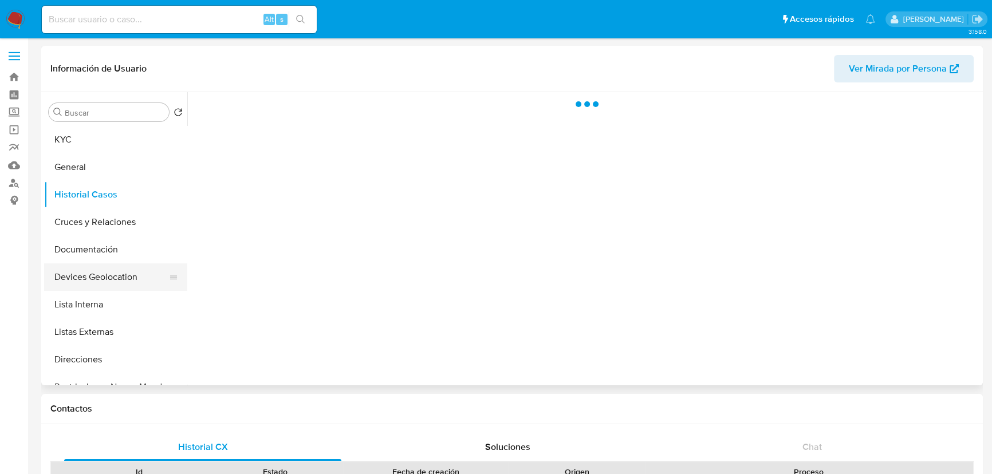
click at [107, 270] on button "Devices Geolocation" at bounding box center [111, 276] width 134 height 27
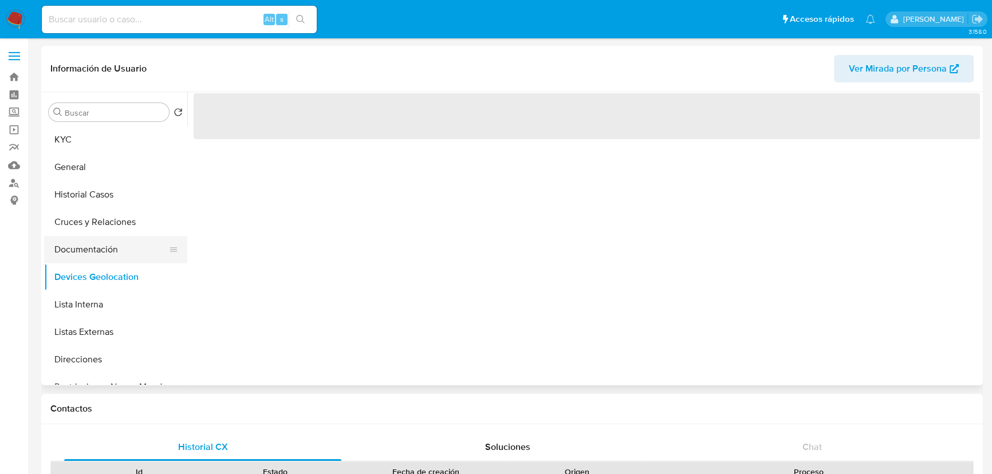
drag, startPoint x: 105, startPoint y: 251, endPoint x: 135, endPoint y: 255, distance: 30.0
click at [105, 250] on button "Documentación" at bounding box center [111, 249] width 134 height 27
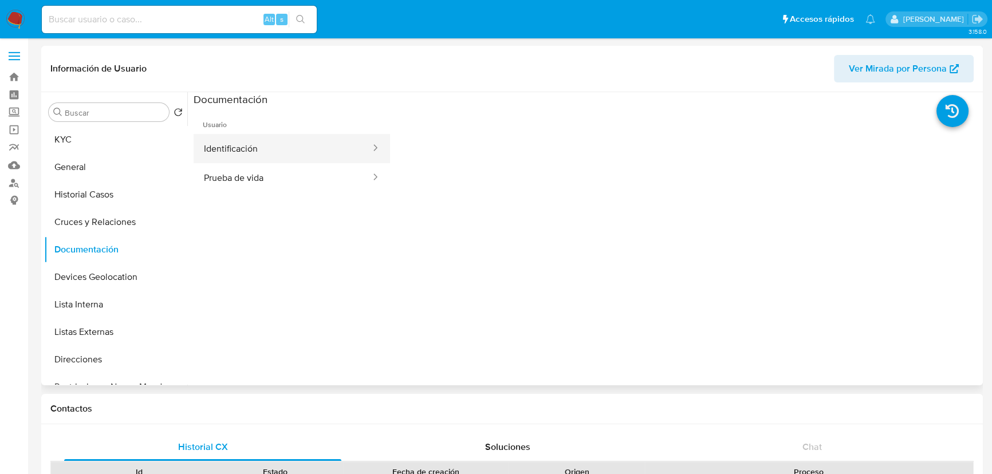
click at [280, 148] on button "Identificación" at bounding box center [283, 148] width 178 height 29
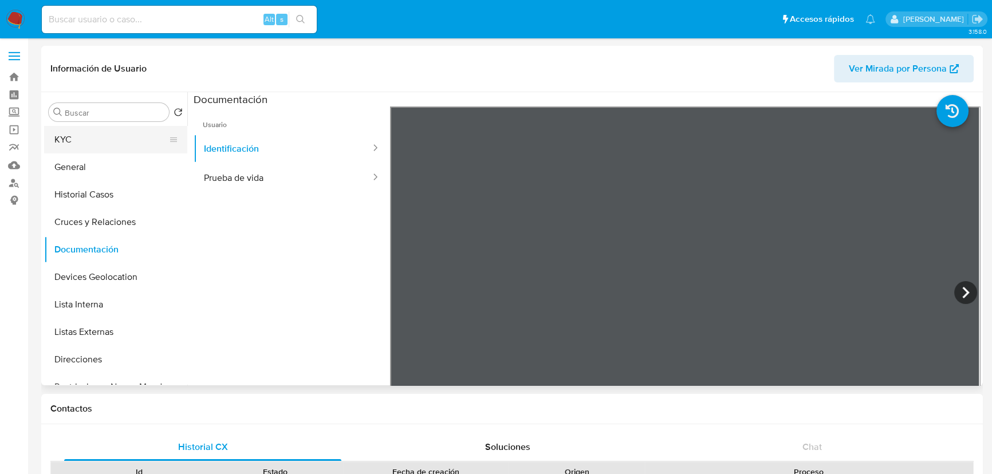
click at [103, 130] on button "KYC" at bounding box center [111, 139] width 134 height 27
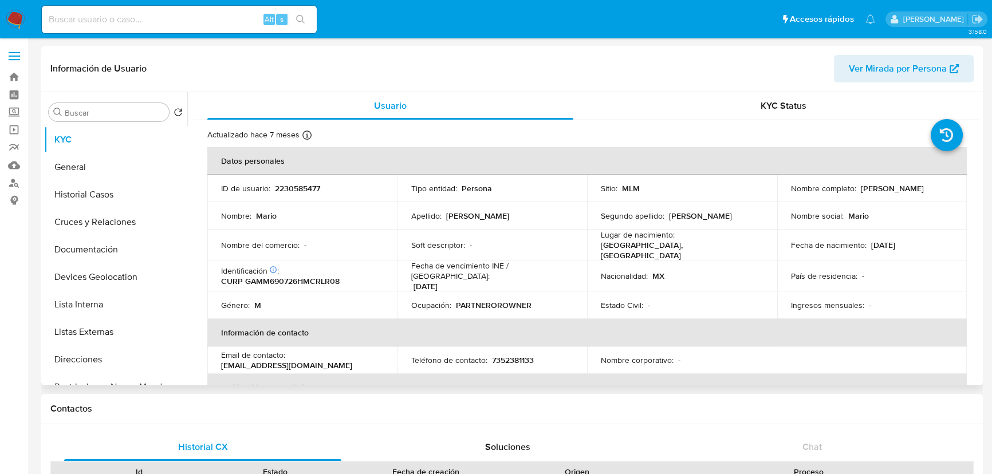
drag, startPoint x: 383, startPoint y: 251, endPoint x: 367, endPoint y: 145, distance: 107.7
click at [383, 250] on td "Nombre del comercio : -" at bounding box center [302, 245] width 190 height 31
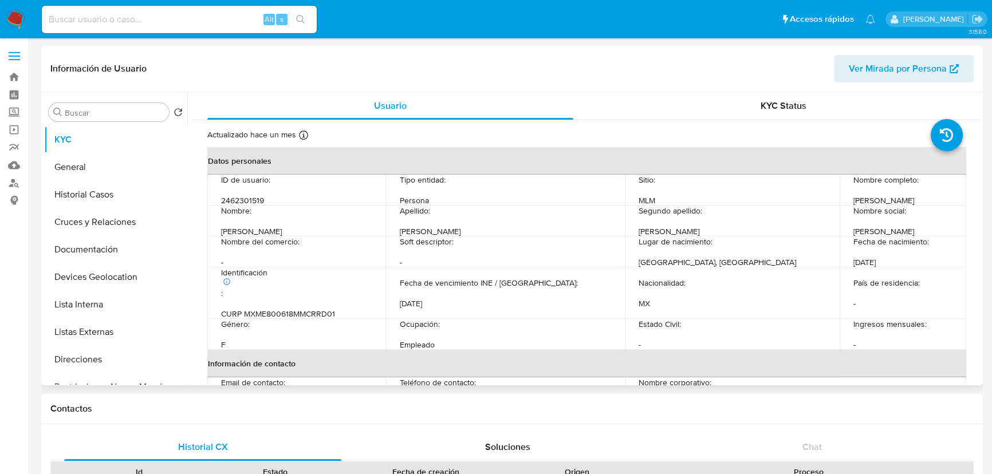
select select "10"
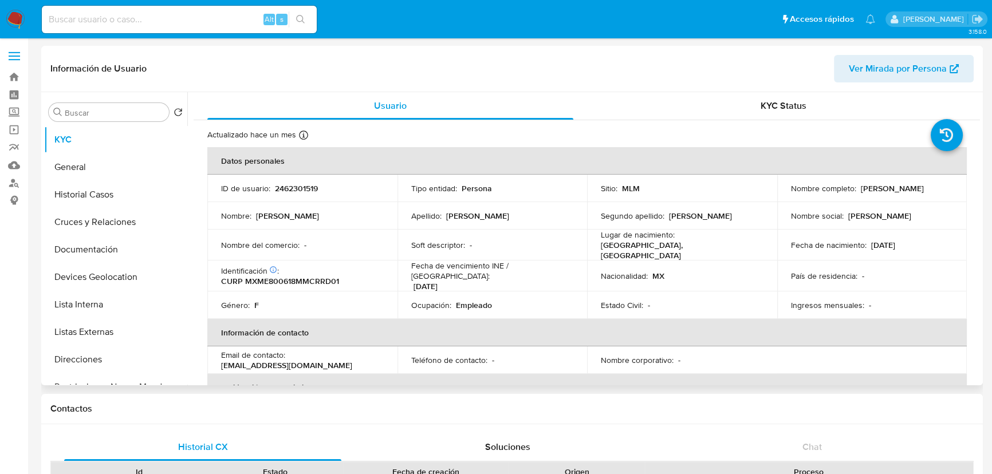
click at [596, 293] on td "Estado Civil : -" at bounding box center [682, 305] width 190 height 27
click at [104, 335] on button "Listas Externas" at bounding box center [115, 331] width 143 height 27
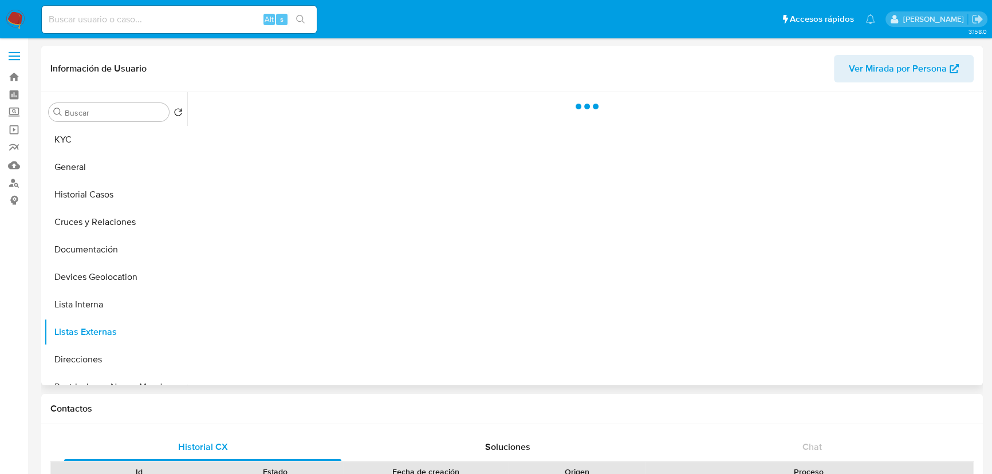
click at [375, 274] on div at bounding box center [583, 238] width 793 height 293
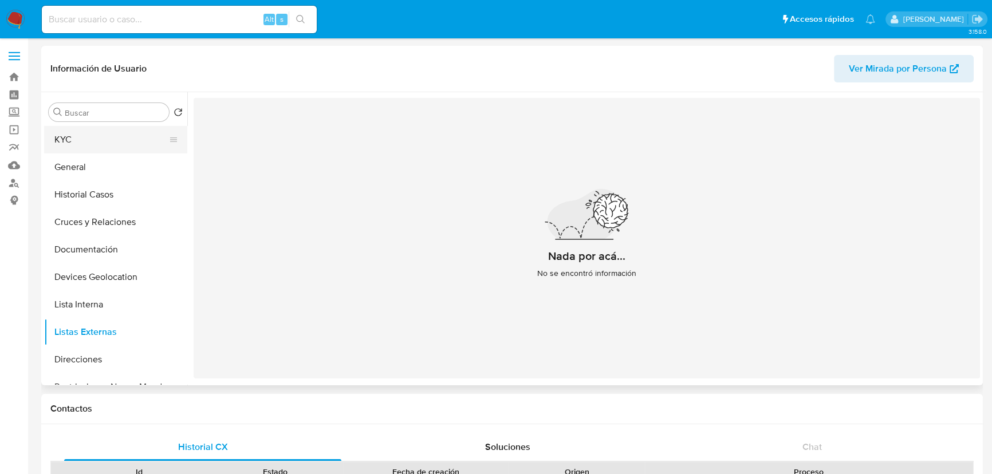
click at [65, 135] on button "KYC" at bounding box center [111, 139] width 134 height 27
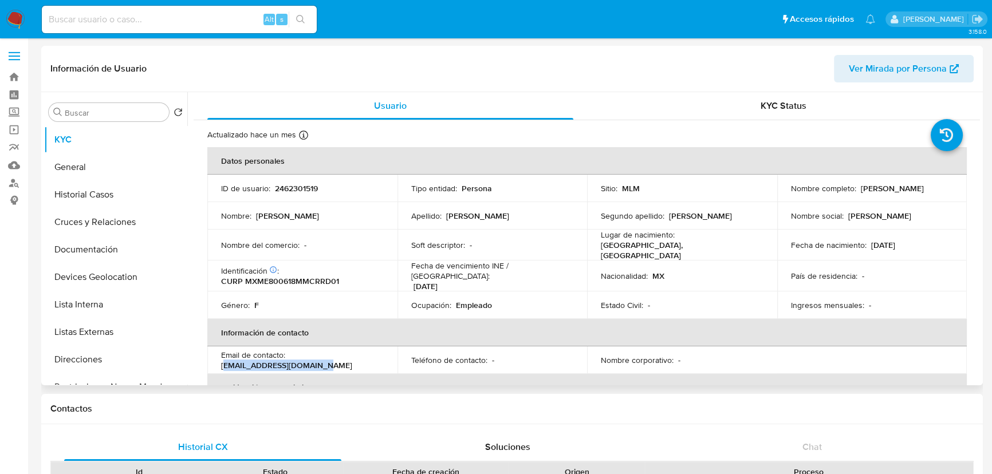
drag, startPoint x: 332, startPoint y: 361, endPoint x: 223, endPoint y: 356, distance: 108.9
click at [223, 356] on div "Email de contacto : eddymarques260@gmail.com" at bounding box center [302, 360] width 163 height 21
click at [215, 361] on td "Email de contacto : eddymarques260@gmail.com" at bounding box center [302, 359] width 190 height 27
drag, startPoint x: 219, startPoint y: 360, endPoint x: 349, endPoint y: 182, distance: 221.0
click at [329, 359] on td "Email de contacto : eddymarques260@gmail.com" at bounding box center [302, 359] width 190 height 27
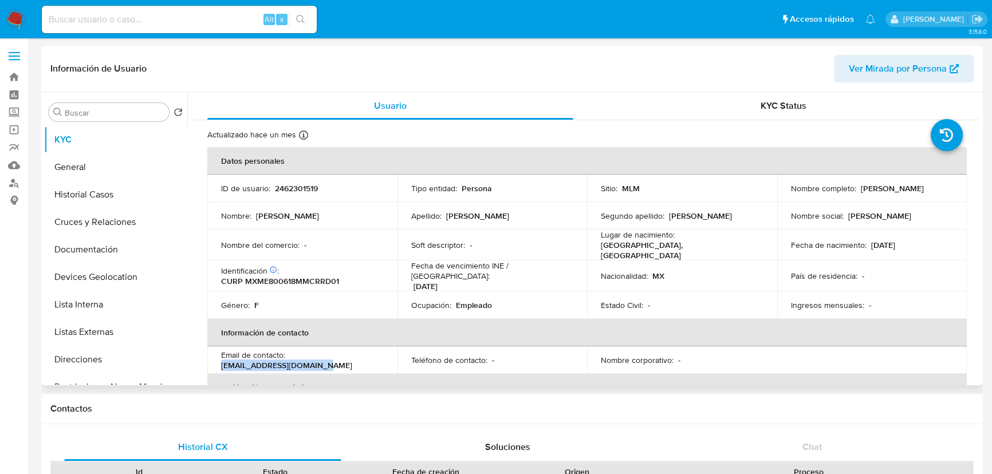
copy p "eddymarques260@gmail.com"
drag, startPoint x: 527, startPoint y: 310, endPoint x: 483, endPoint y: 316, distance: 44.5
click at [509, 301] on td "Ocupación : Empleado" at bounding box center [492, 305] width 190 height 27
click at [301, 194] on td "ID de usuario : 2462301519" at bounding box center [302, 188] width 190 height 27
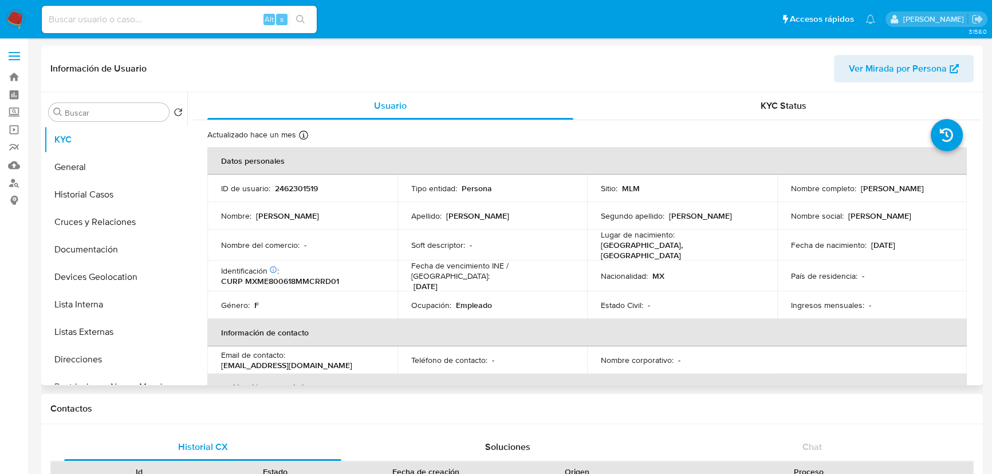
click at [301, 192] on p "2462301519" at bounding box center [296, 188] width 43 height 10
copy p "2462301519"
click at [926, 319] on th "Información de contacto" at bounding box center [586, 332] width 759 height 27
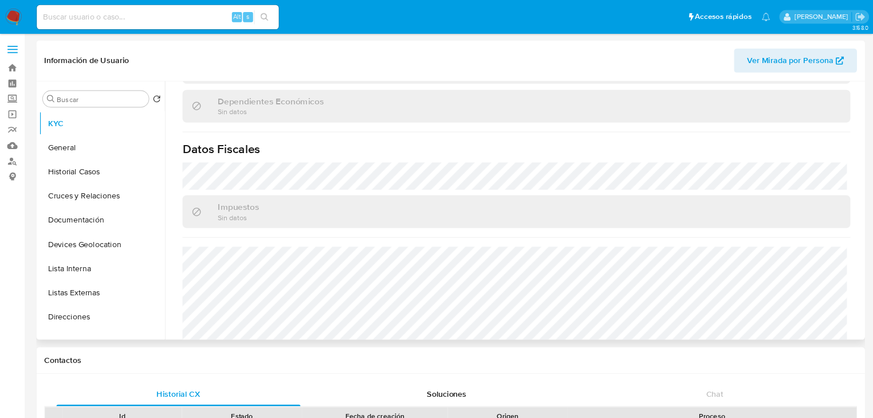
scroll to position [719, 0]
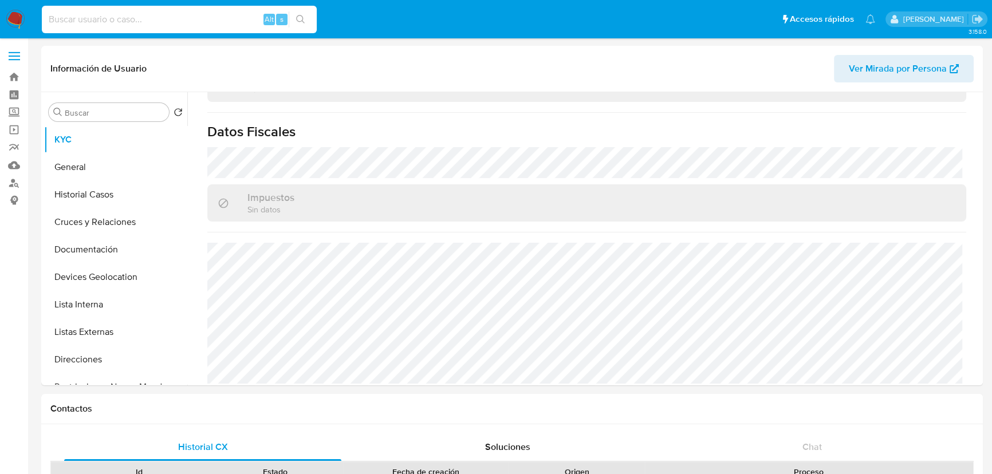
drag, startPoint x: 137, startPoint y: 17, endPoint x: 137, endPoint y: 6, distance: 10.3
click at [137, 13] on input at bounding box center [179, 19] width 275 height 15
paste input "2523722355"
type input "2523722355"
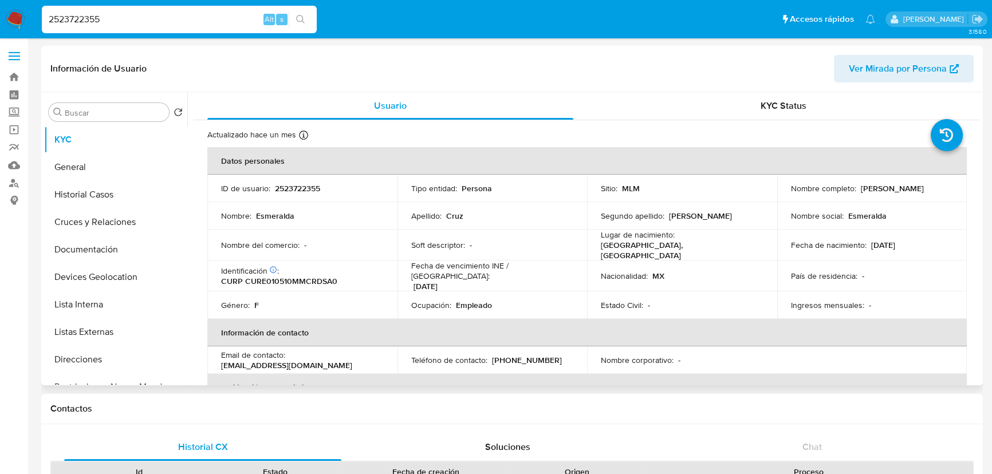
select select "10"
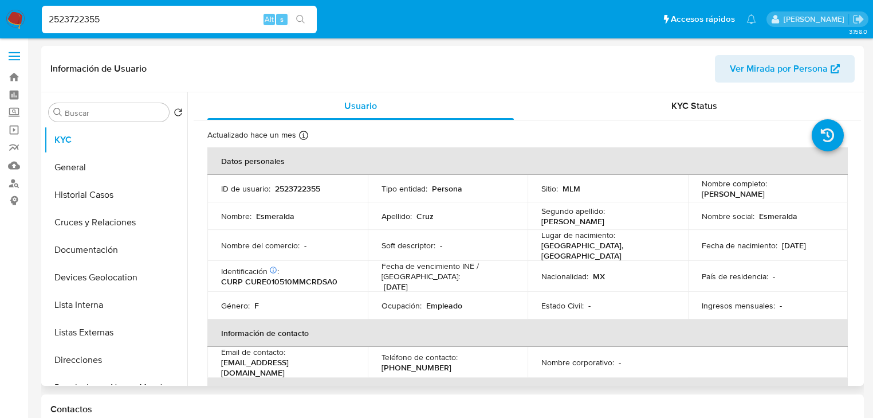
click at [556, 328] on th "Información de contacto" at bounding box center [527, 332] width 640 height 27
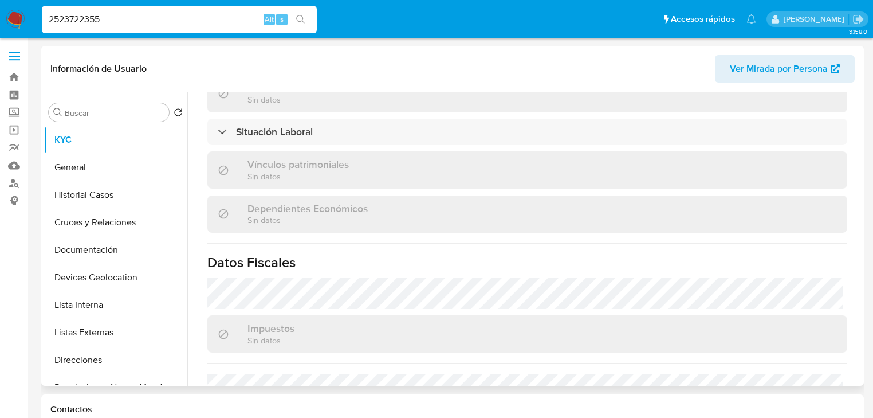
scroll to position [641, 0]
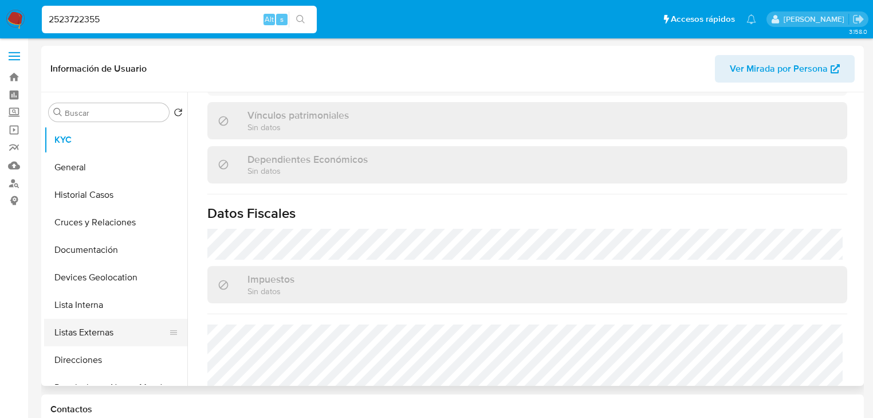
drag, startPoint x: 114, startPoint y: 329, endPoint x: 231, endPoint y: 286, distance: 124.7
click at [115, 329] on button "Listas Externas" at bounding box center [115, 331] width 143 height 27
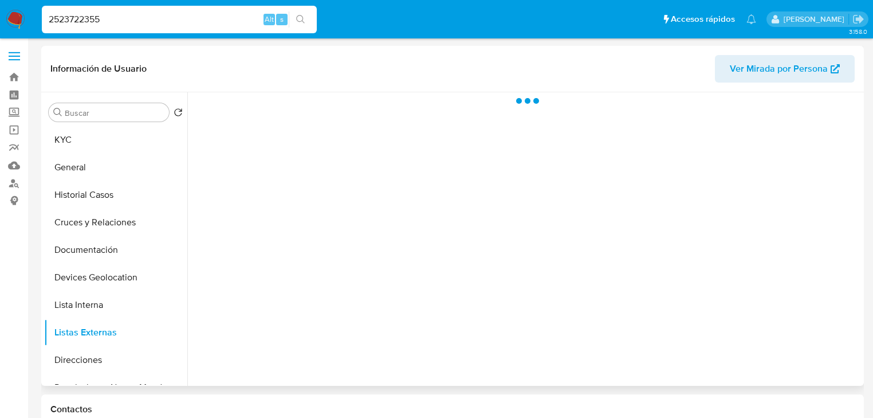
scroll to position [0, 0]
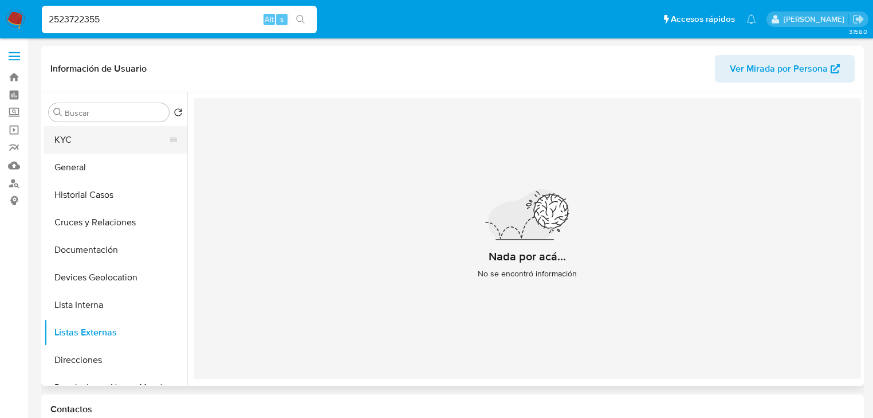
click at [88, 133] on button "KYC" at bounding box center [111, 139] width 134 height 27
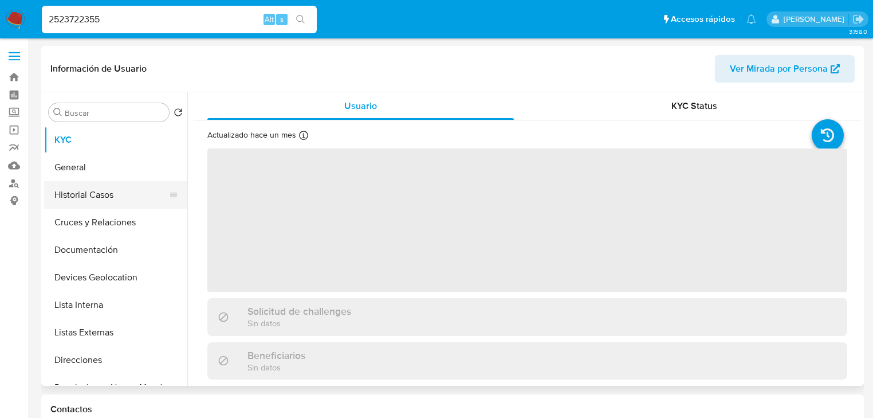
click at [98, 190] on button "Historial Casos" at bounding box center [111, 194] width 134 height 27
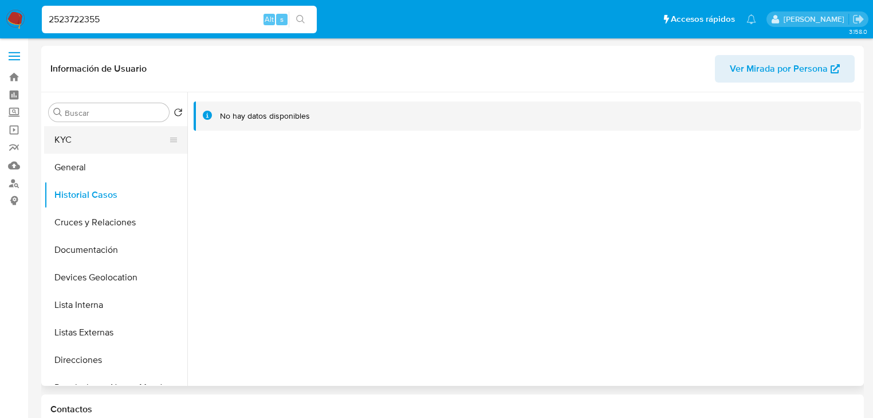
click at [108, 131] on button "KYC" at bounding box center [111, 139] width 134 height 27
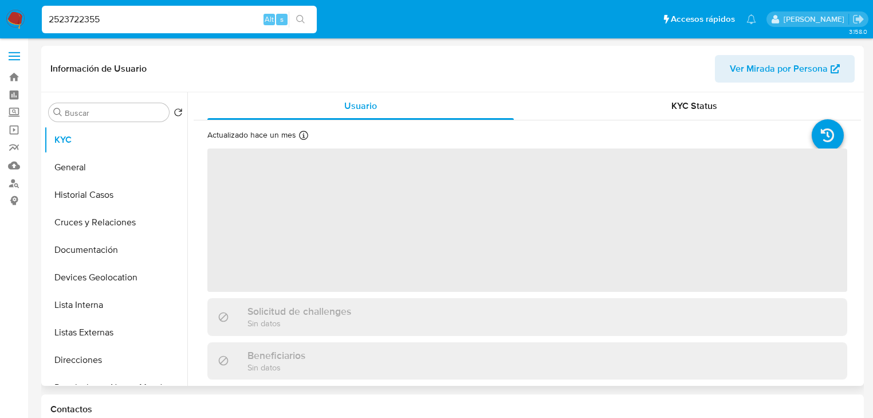
click at [302, 204] on span "‌" at bounding box center [527, 219] width 640 height 143
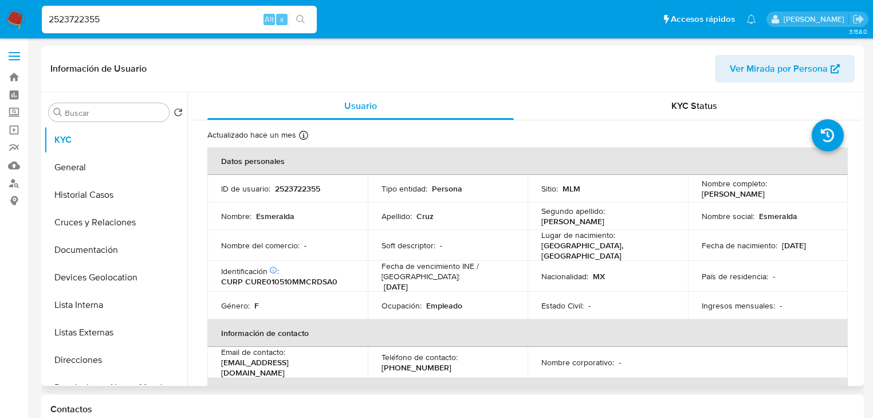
click at [309, 278] on p "CURP CURE010510MMCRDSA0" at bounding box center [279, 281] width 116 height 10
copy p "CURE010510MMCRDSA0"
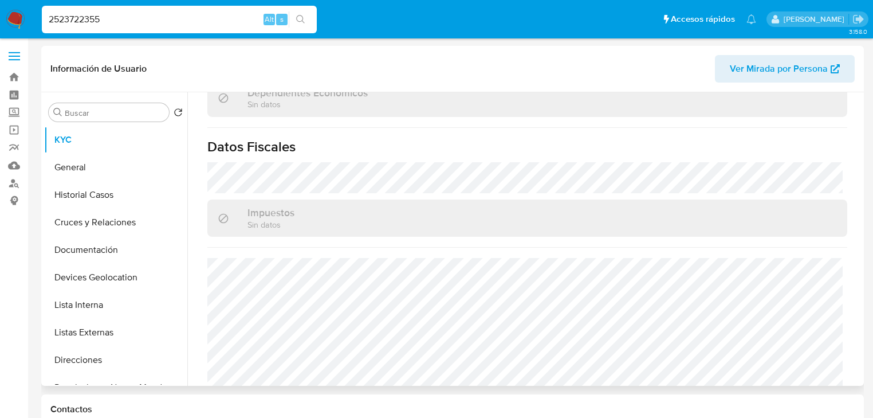
scroll to position [723, 0]
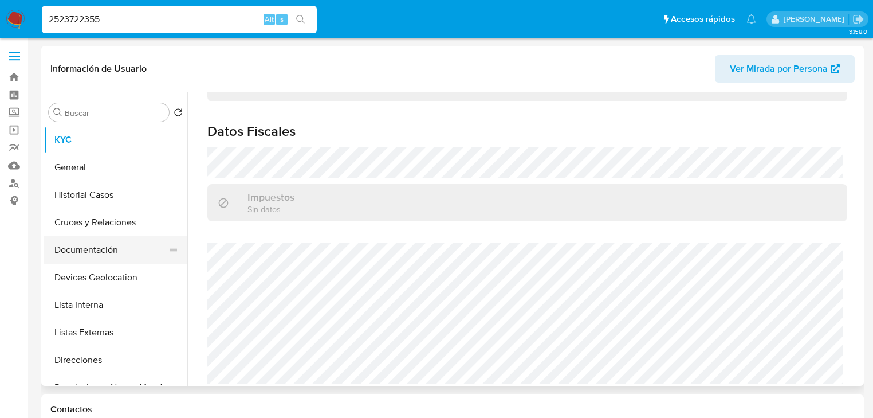
click at [119, 257] on button "Documentación" at bounding box center [111, 249] width 134 height 27
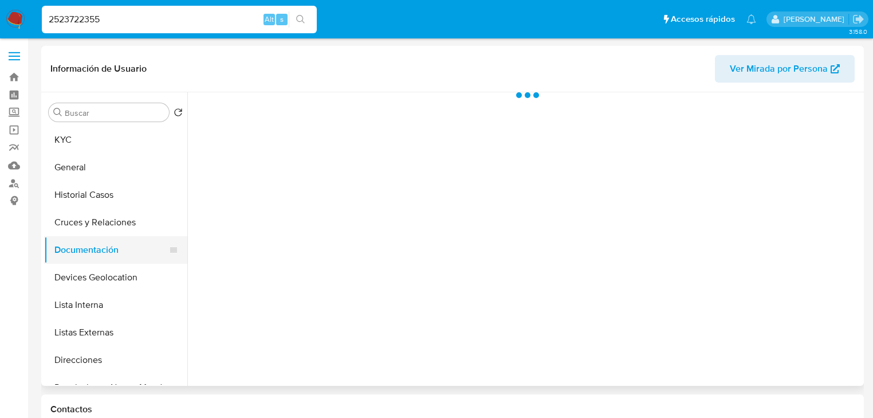
scroll to position [0, 0]
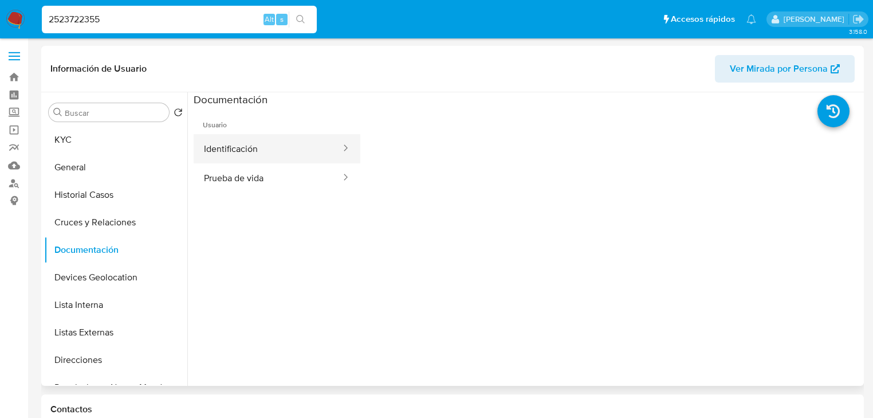
drag, startPoint x: 255, startPoint y: 144, endPoint x: 283, endPoint y: 140, distance: 27.8
click at [257, 144] on button "Identificación" at bounding box center [268, 148] width 148 height 29
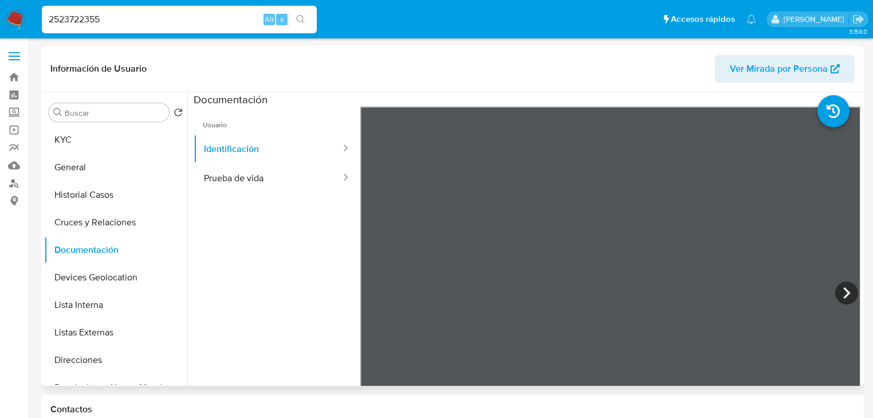
drag, startPoint x: 282, startPoint y: 186, endPoint x: 348, endPoint y: 198, distance: 67.5
click at [282, 186] on button "Prueba de vida" at bounding box center [268, 177] width 148 height 29
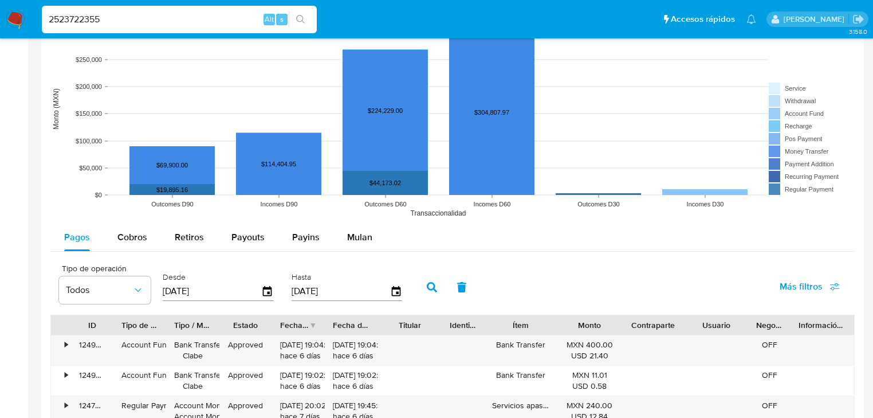
scroll to position [916, 0]
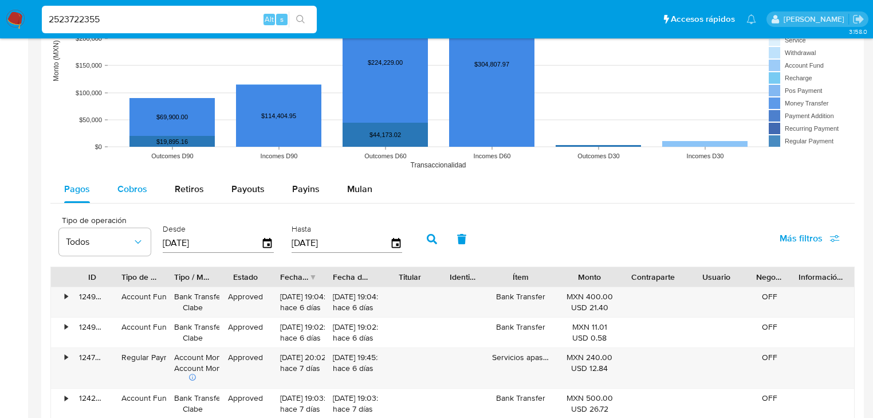
click at [141, 182] on span "Cobros" at bounding box center [132, 188] width 30 height 13
select select "10"
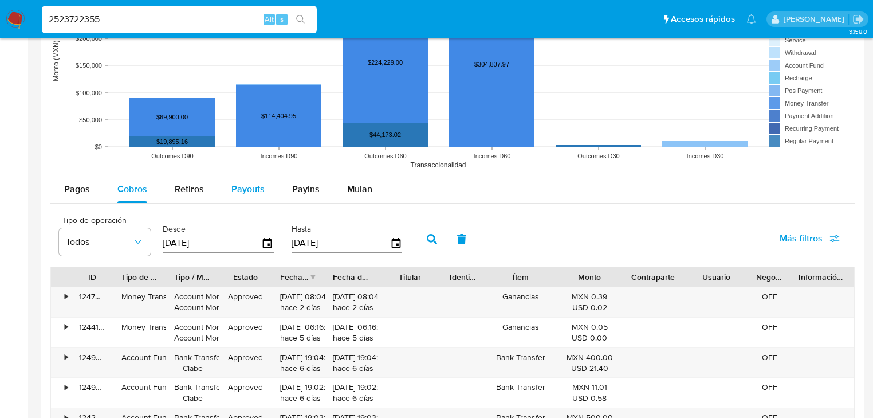
click at [250, 187] on span "Payouts" at bounding box center [247, 188] width 33 height 13
select select "10"
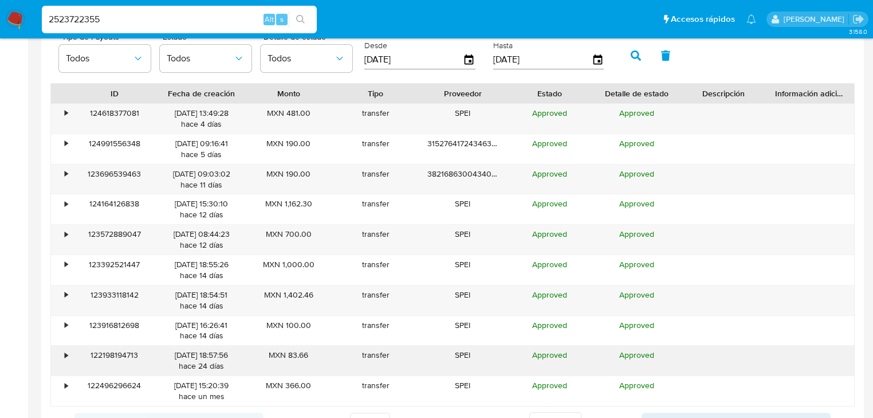
scroll to position [1237, 0]
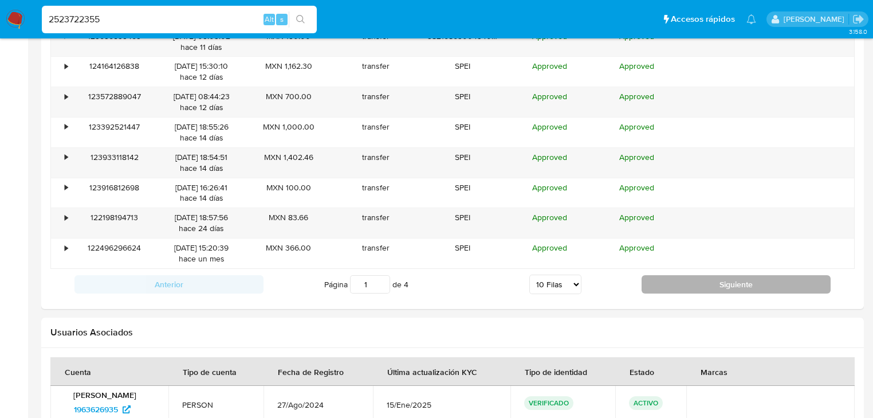
click at [669, 275] on button "Siguiente" at bounding box center [735, 284] width 189 height 18
click at [664, 290] on button "Siguiente" at bounding box center [735, 284] width 189 height 18
type input "4"
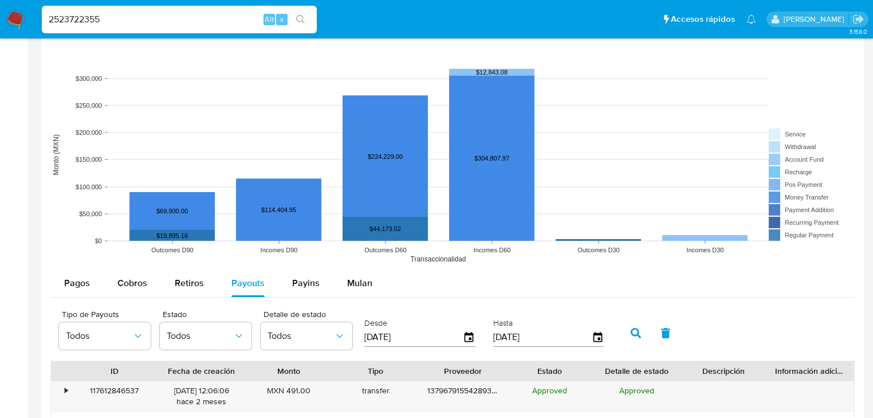
scroll to position [818, 0]
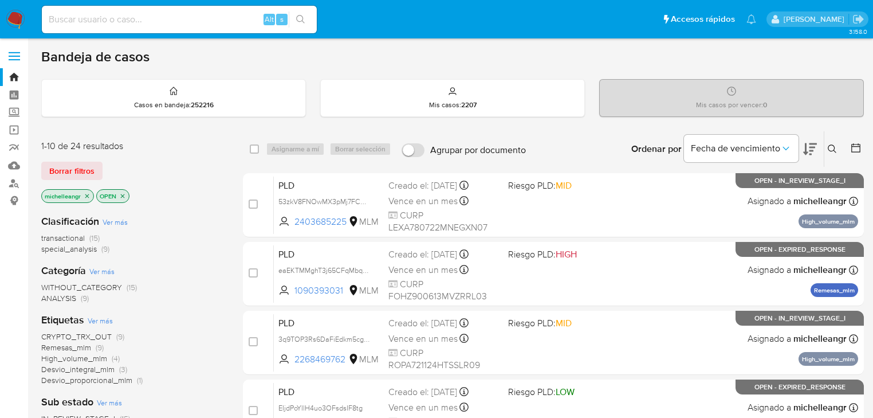
click at [149, 21] on input at bounding box center [179, 19] width 275 height 15
paste input "1CDIBve9YbUMYn5Ut9f0NlAF"
type input "1CDIBve9YbUMYn5Ut9f0NlAF"
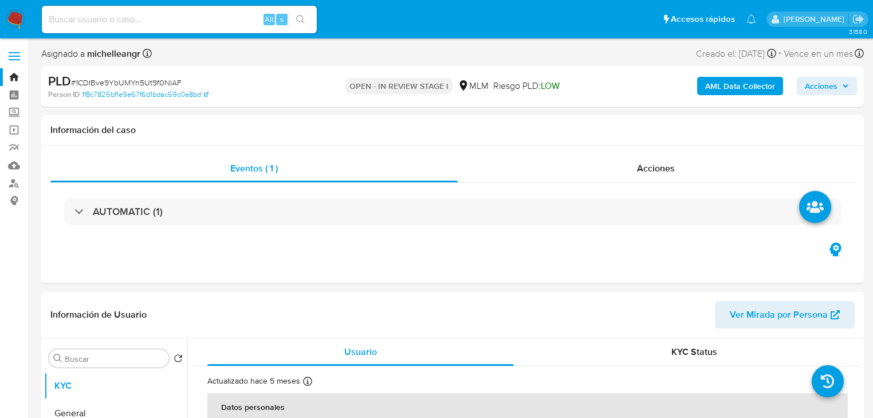
select select "10"
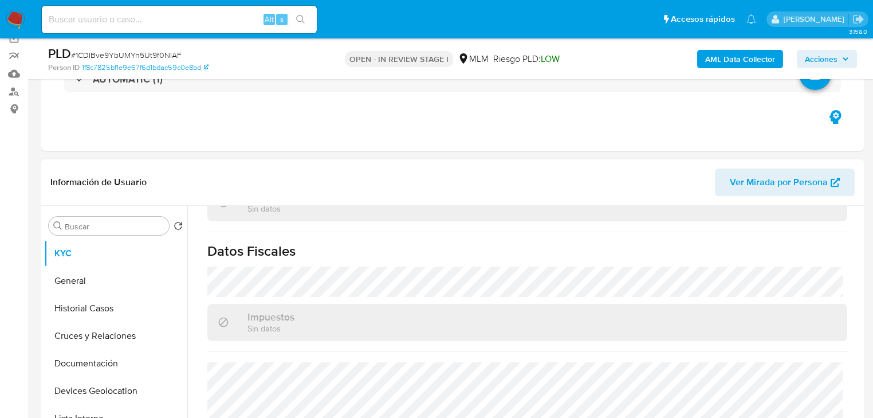
scroll to position [726, 0]
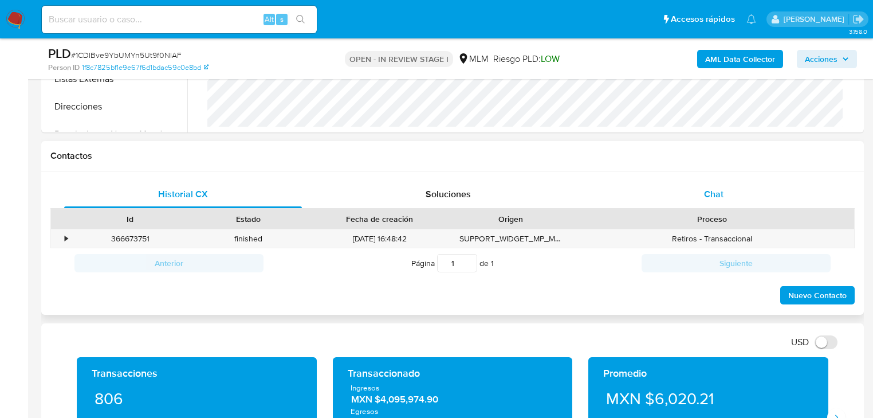
click at [710, 197] on span "Chat" at bounding box center [713, 193] width 19 height 13
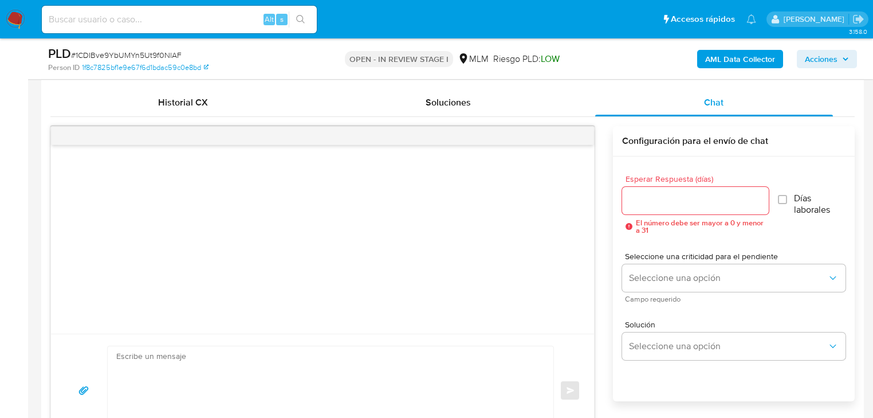
click at [128, 364] on textarea at bounding box center [327, 390] width 423 height 88
paste textarea "Estimado Marco Antonio, Te comunicamos que se ha identificado un cambio en el u…"
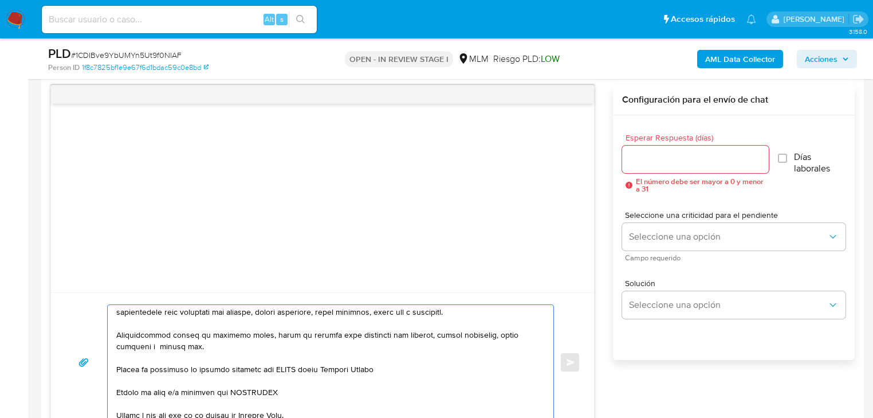
scroll to position [0, 0]
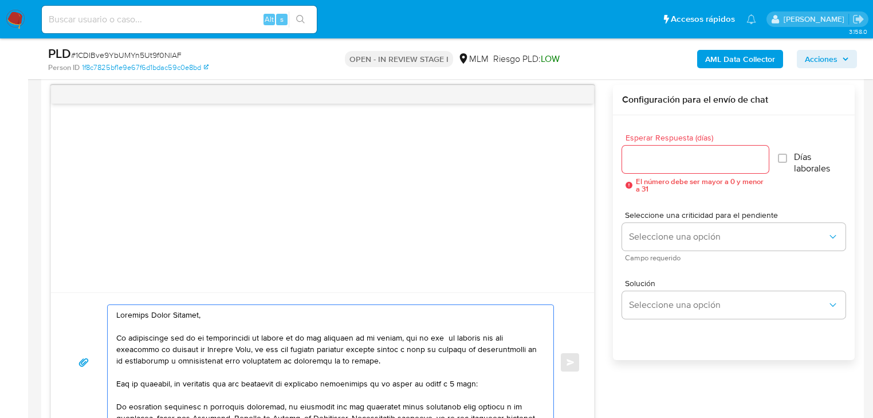
click at [119, 314] on textarea at bounding box center [327, 362] width 423 height 115
click at [203, 320] on textarea at bounding box center [327, 362] width 423 height 115
drag, startPoint x: 214, startPoint y: 316, endPoint x: 144, endPoint y: 314, distance: 69.3
click at [144, 314] on textarea at bounding box center [327, 362] width 423 height 115
click at [175, 316] on textarea at bounding box center [327, 362] width 423 height 115
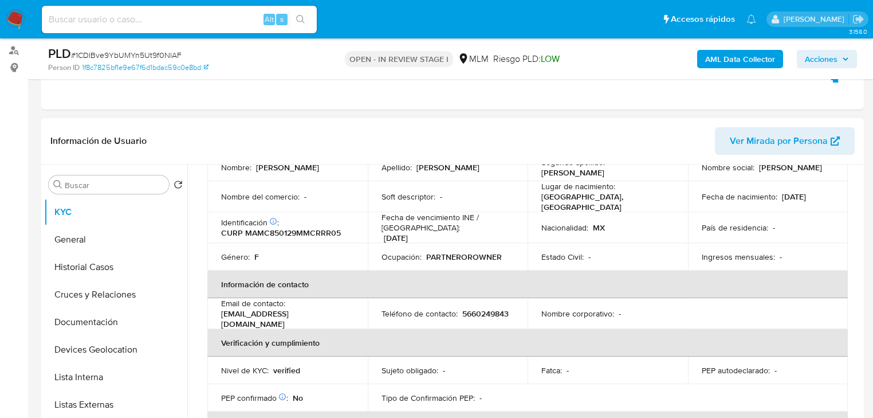
scroll to position [39, 0]
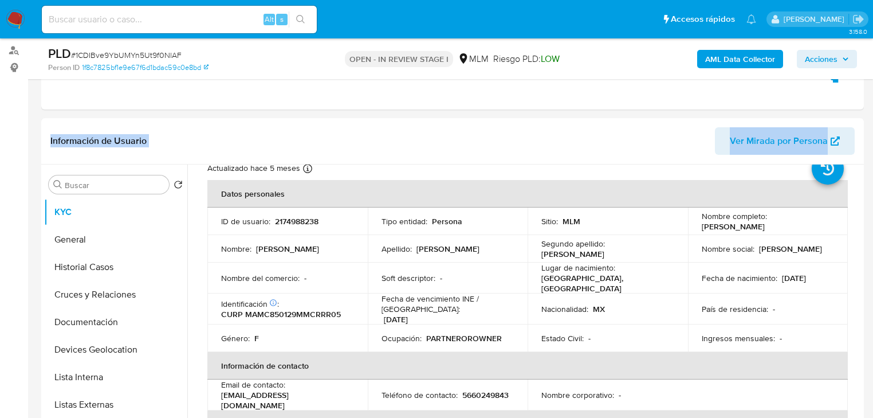
drag, startPoint x: 872, startPoint y: 64, endPoint x: 879, endPoint y: 133, distance: 69.1
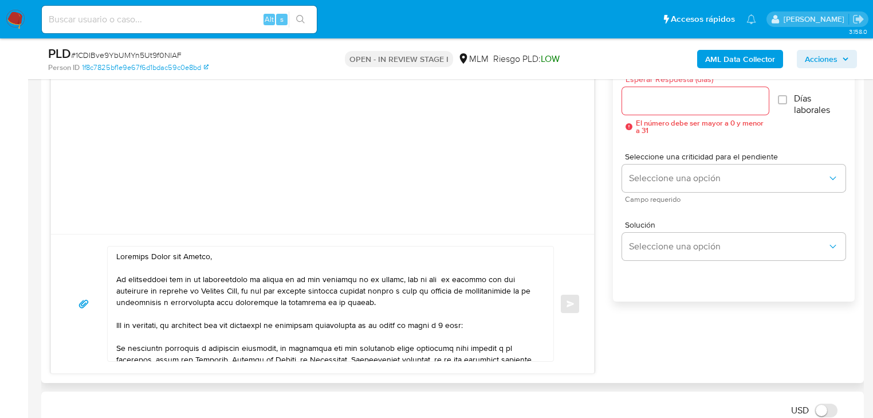
scroll to position [46, 0]
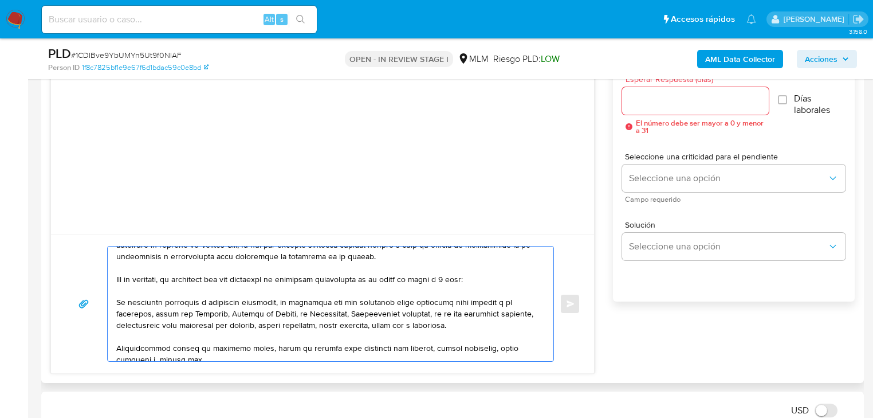
click at [117, 300] on textarea at bounding box center [327, 303] width 423 height 115
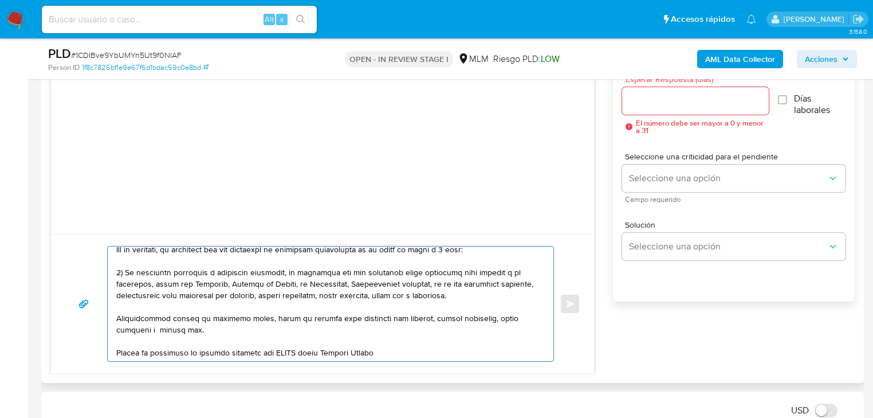
scroll to position [92, 0]
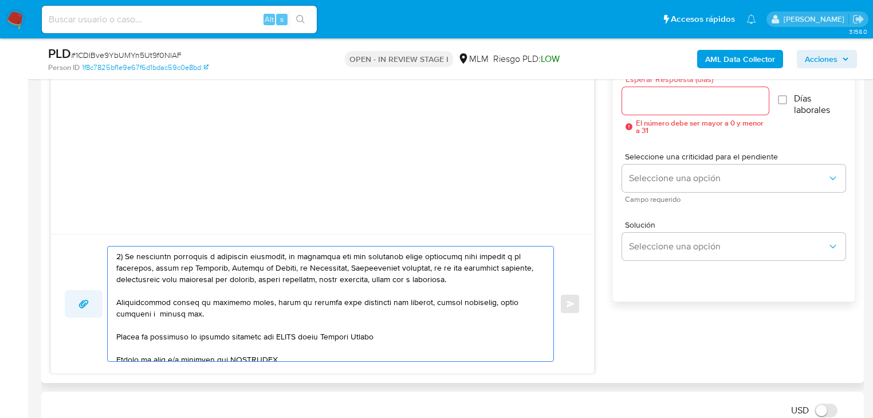
drag, startPoint x: 163, startPoint y: 312, endPoint x: 96, endPoint y: 298, distance: 67.8
click at [96, 298] on div "Enviar" at bounding box center [322, 304] width 515 height 116
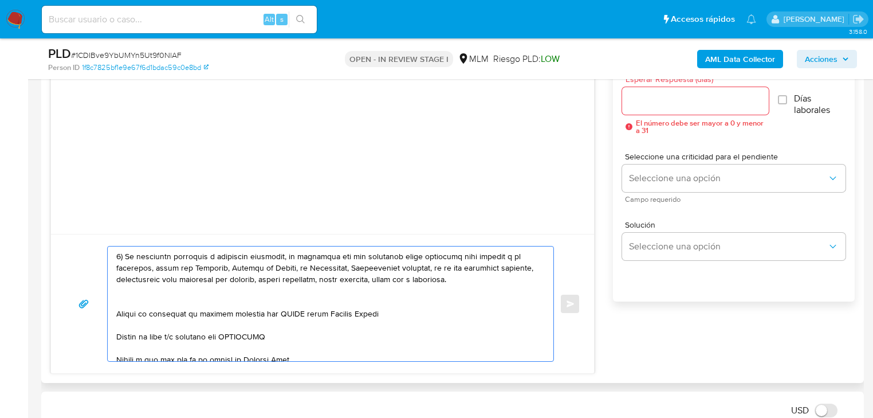
click at [125, 300] on textarea at bounding box center [327, 303] width 423 height 115
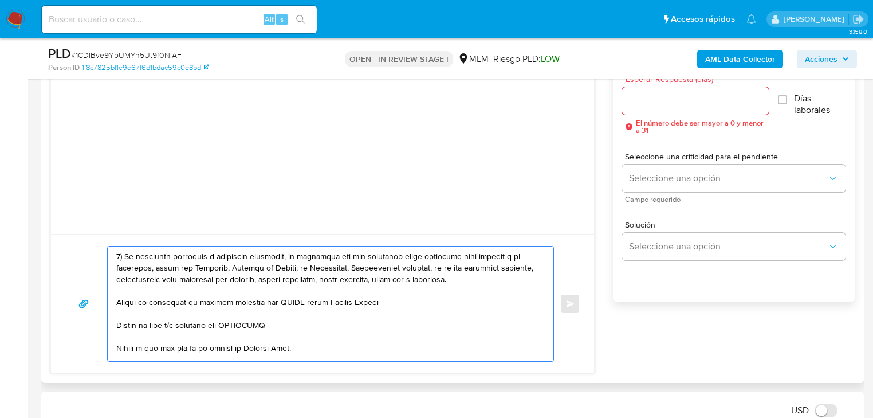
click at [119, 301] on textarea at bounding box center [327, 303] width 423 height 115
drag, startPoint x: 403, startPoint y: 304, endPoint x: 204, endPoint y: 301, distance: 198.7
click at [204, 301] on textarea at bounding box center [327, 303] width 423 height 115
click at [238, 326] on textarea at bounding box center [327, 303] width 423 height 115
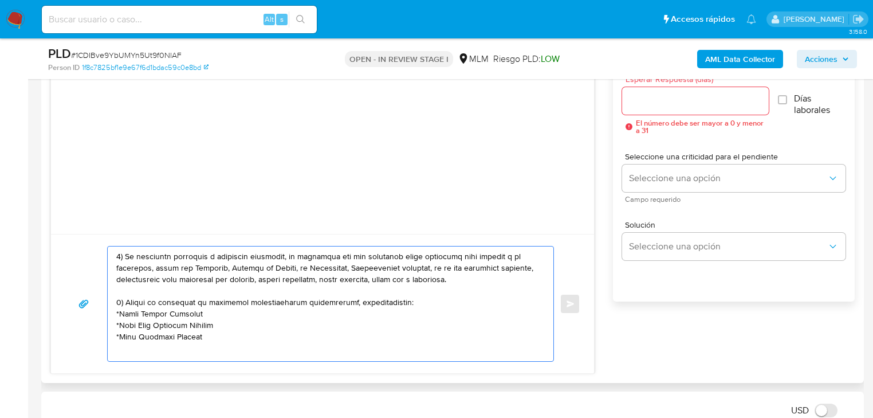
scroll to position [96, 0]
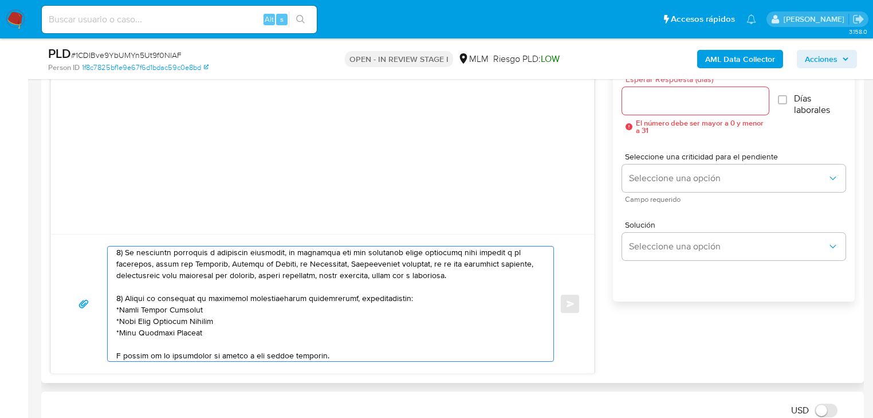
click at [434, 293] on textarea at bounding box center [327, 303] width 423 height 115
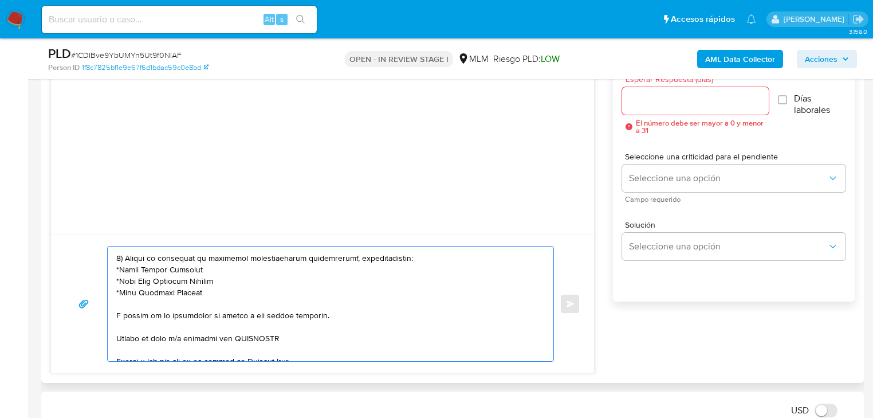
scroll to position [187, 0]
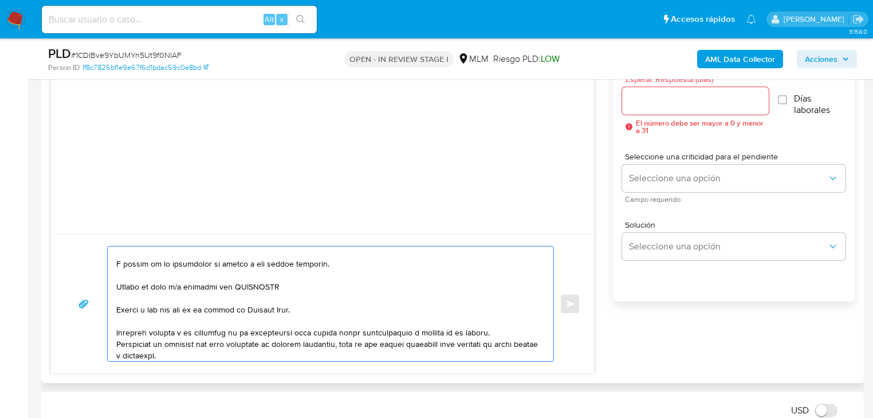
click at [117, 284] on textarea at bounding box center [327, 303] width 423 height 115
click at [247, 289] on textarea at bounding box center [327, 303] width 423 height 115
paste textarea "Esmeralda Cruz Rodriguez"
drag, startPoint x: 314, startPoint y: 287, endPoint x: 268, endPoint y: 286, distance: 45.8
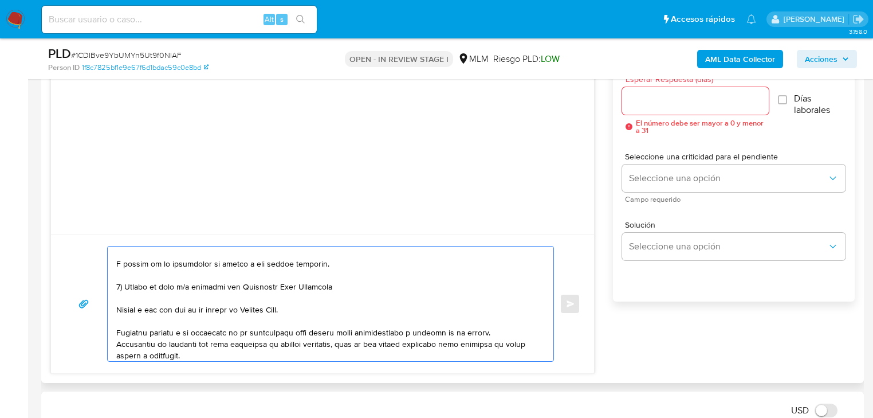
click at [272, 278] on textarea at bounding box center [327, 303] width 423 height 115
click at [242, 283] on textarea at bounding box center [327, 303] width 423 height 115
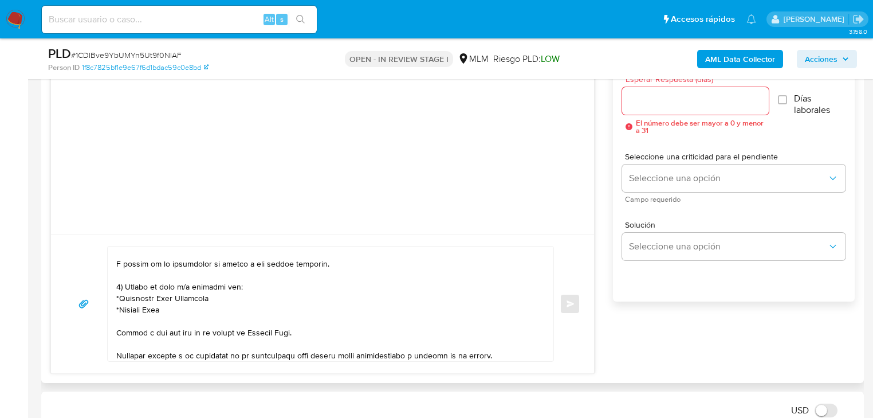
click at [141, 337] on textarea at bounding box center [327, 303] width 423 height 115
click at [117, 333] on textarea at bounding box center [327, 303] width 423 height 115
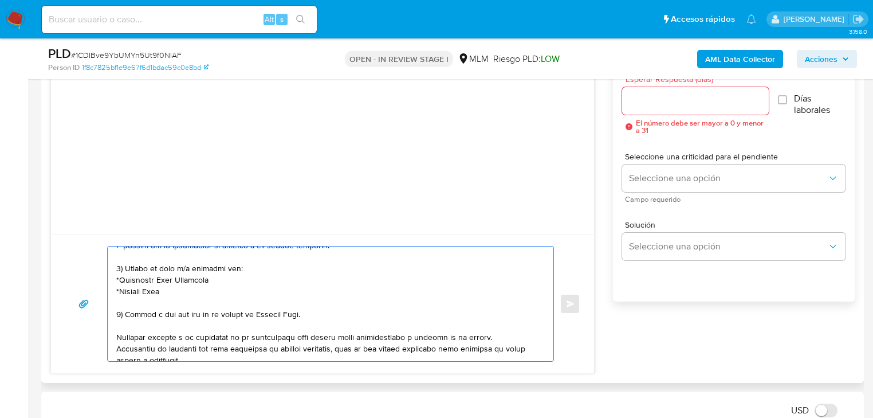
scroll to position [168, 0]
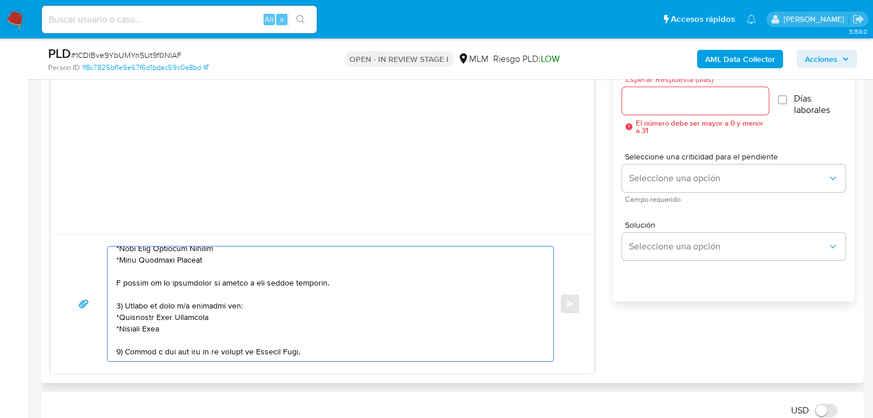
drag, startPoint x: 190, startPoint y: 316, endPoint x: 200, endPoint y: 326, distance: 14.2
click at [211, 328] on textarea at bounding box center [327, 303] width 423 height 115
click at [195, 316] on textarea at bounding box center [327, 303] width 423 height 115
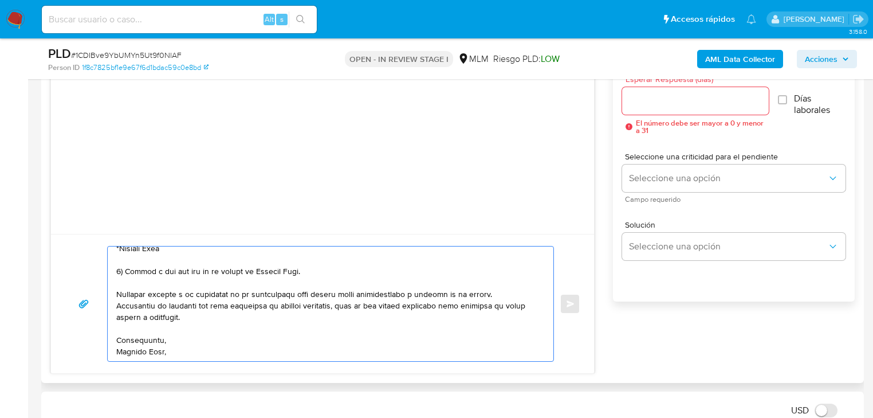
click at [134, 350] on textarea at bounding box center [327, 303] width 423 height 115
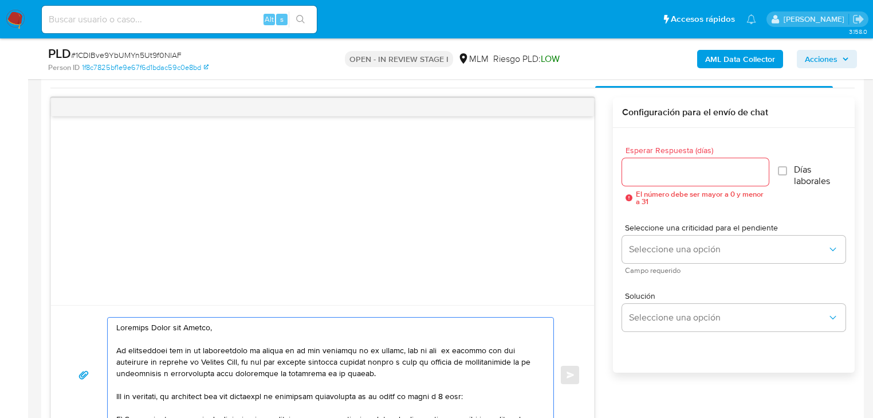
scroll to position [512, 0]
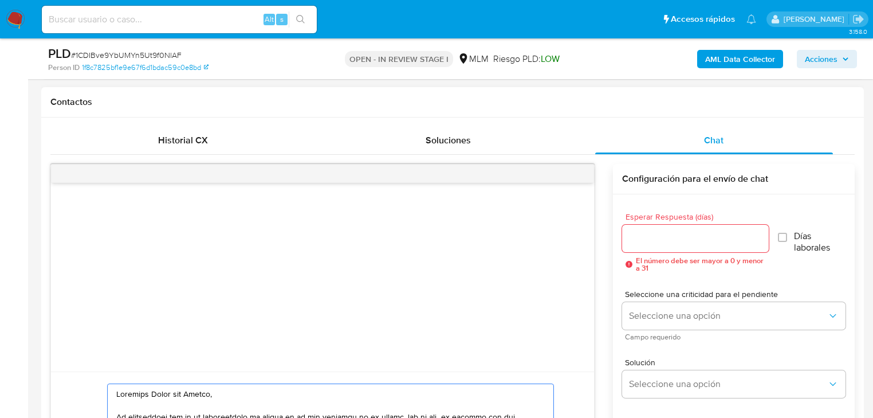
type textarea "Estimada María del Carmen, Te comunicamos que se ha identificado un cambio en e…"
click at [668, 242] on input "Esperar Respuesta (días)" at bounding box center [695, 238] width 147 height 15
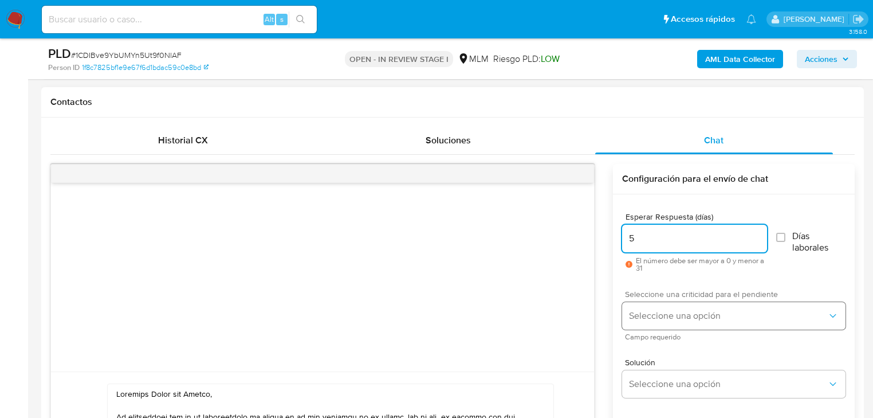
type input "5"
click at [648, 313] on span "Seleccione una opción" at bounding box center [728, 315] width 198 height 11
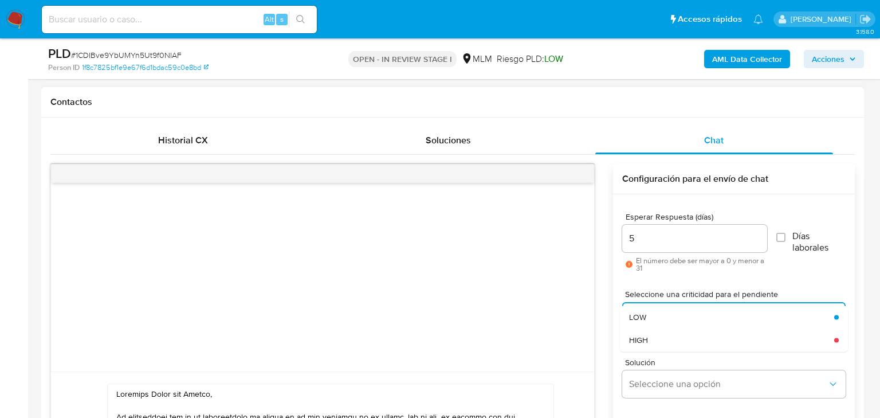
drag, startPoint x: 641, startPoint y: 336, endPoint x: 597, endPoint y: 286, distance: 67.0
click at [641, 336] on span "HIGH" at bounding box center [638, 339] width 19 height 10
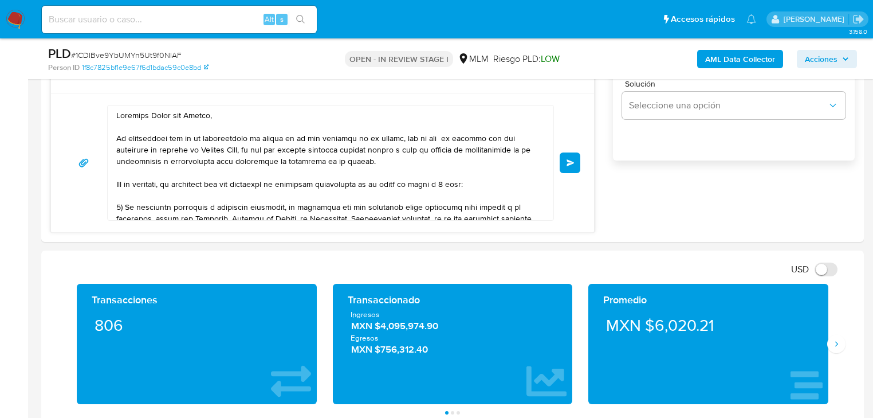
scroll to position [833, 0]
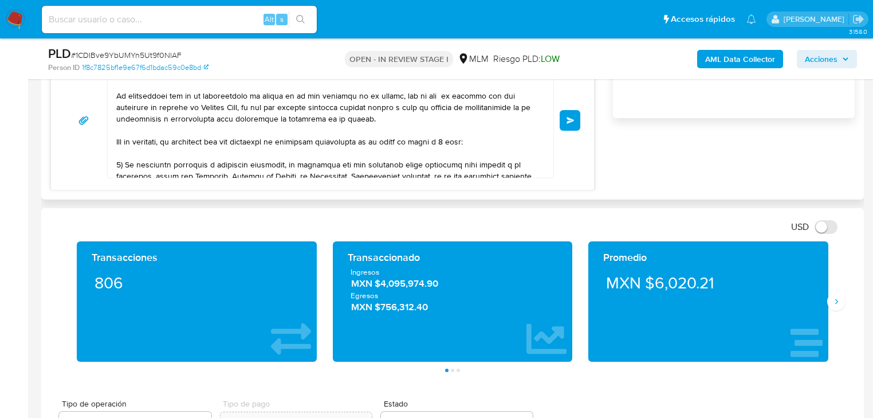
click at [570, 121] on span "Enviar" at bounding box center [570, 120] width 8 height 7
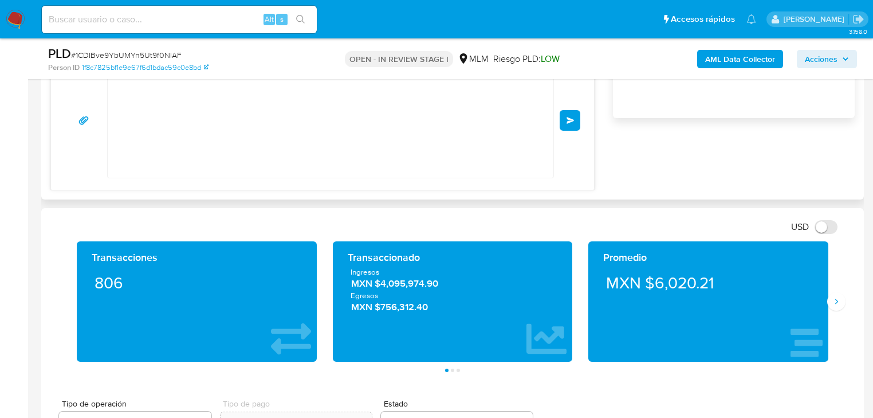
scroll to position [284, 0]
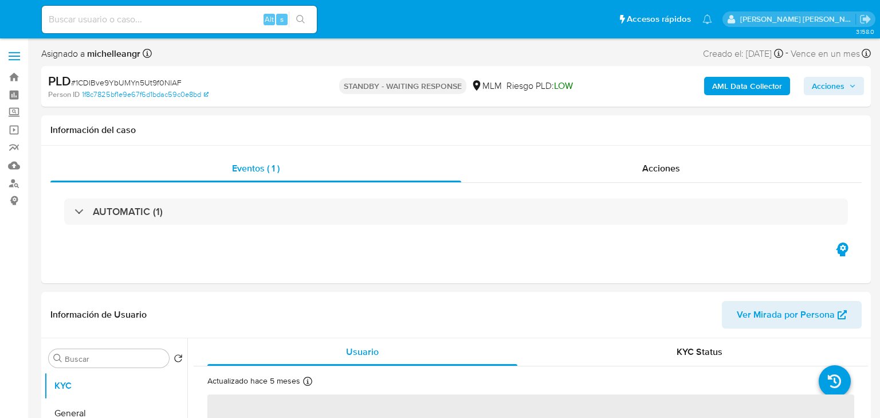
select select "10"
click at [123, 17] on input at bounding box center [179, 19] width 275 height 15
paste input "3q9TOP3Rs6DaFiEdkm5cgto6"
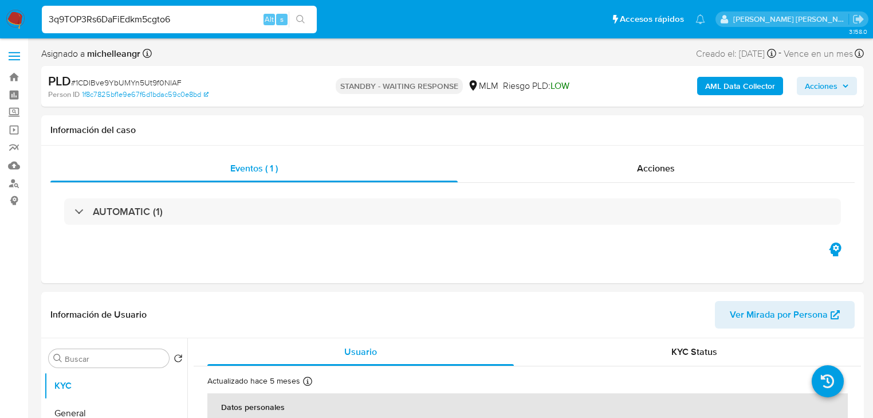
type input "3q9TOP3Rs6DaFiEdkm5cgto6"
select select "10"
